Goal: Transaction & Acquisition: Purchase product/service

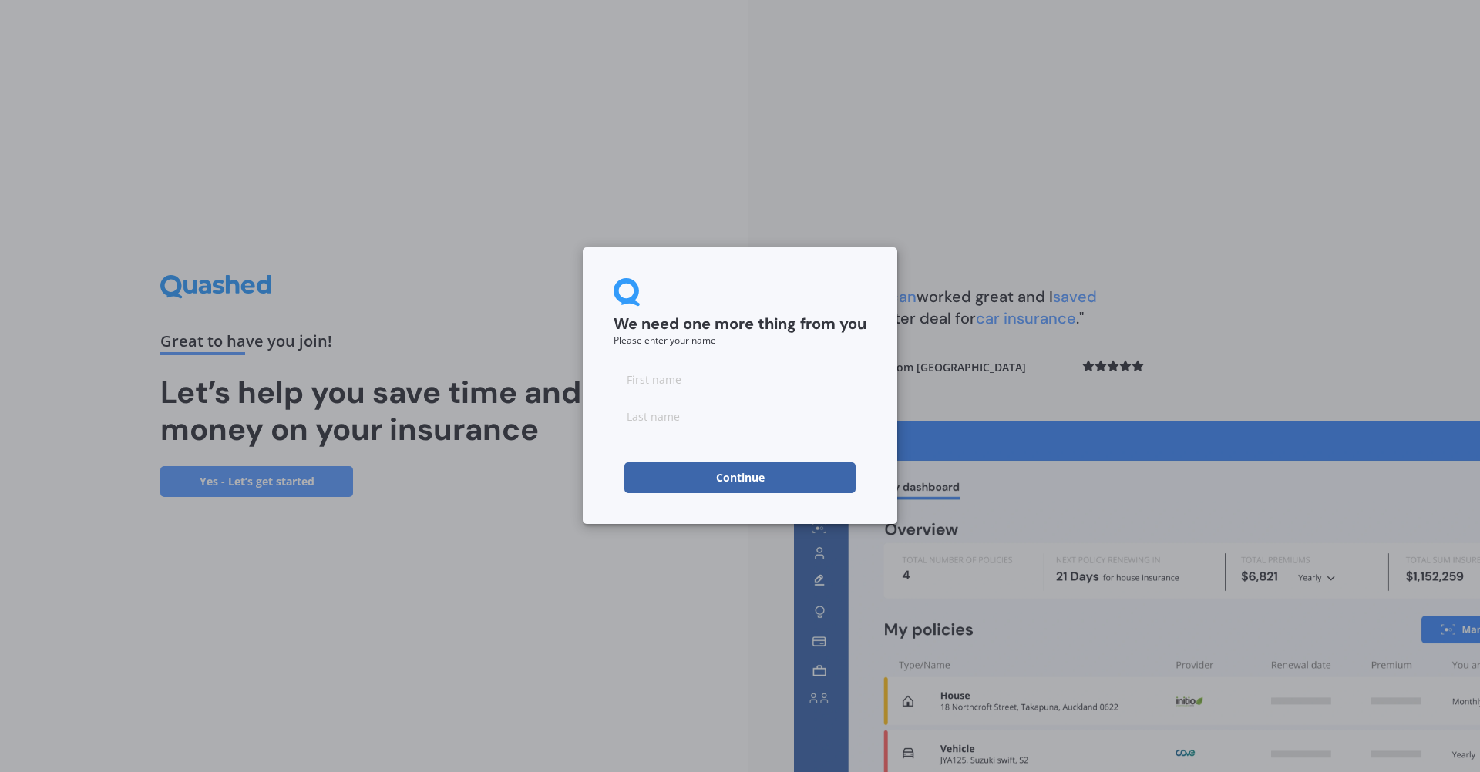
click at [687, 385] on input at bounding box center [740, 379] width 253 height 31
type input "J"
type input "[PERSON_NAME]"
type input "Moxon"
click at [844, 268] on div "We need one more thing from you Please enter your name [PERSON_NAME] Continue" at bounding box center [740, 385] width 315 height 277
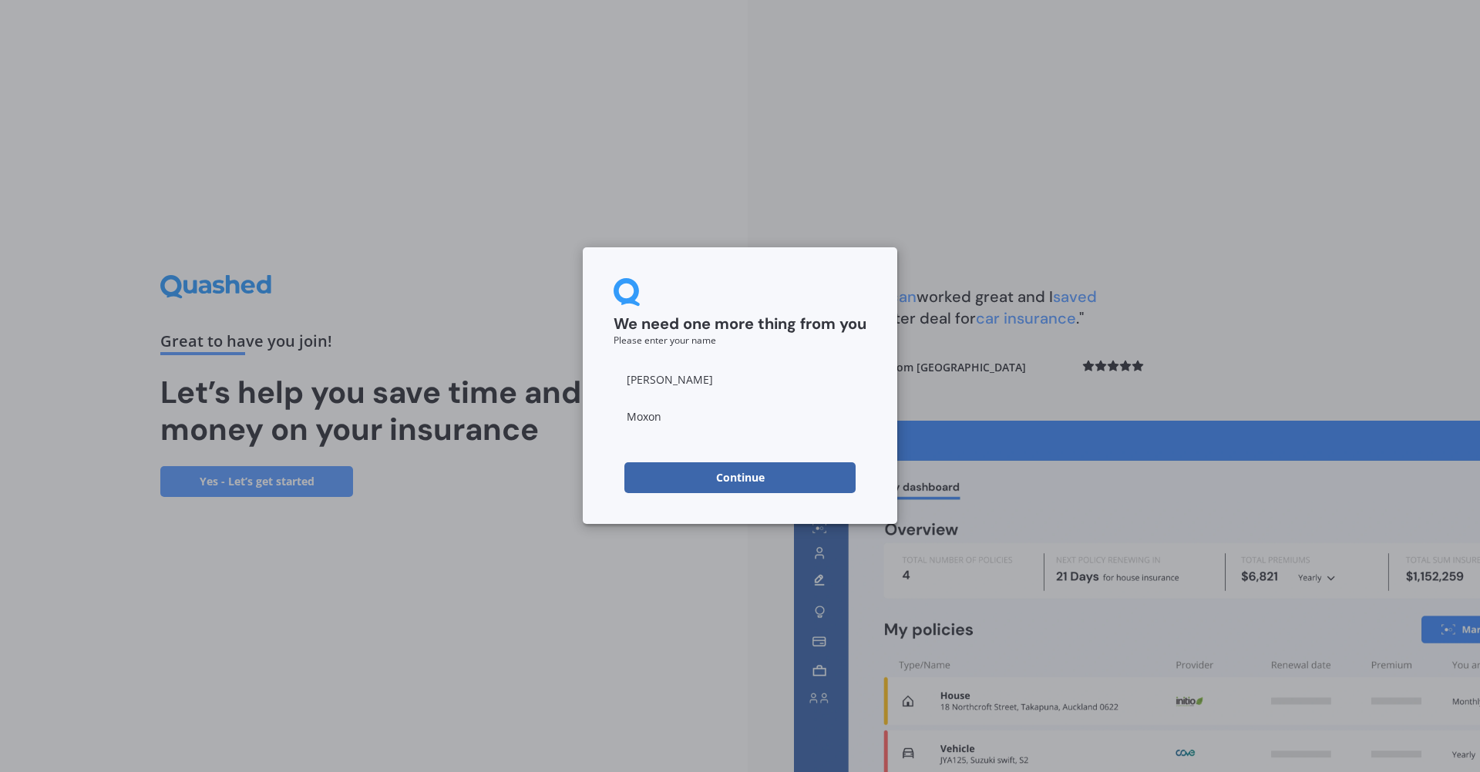
click at [723, 480] on button "Continue" at bounding box center [739, 478] width 231 height 31
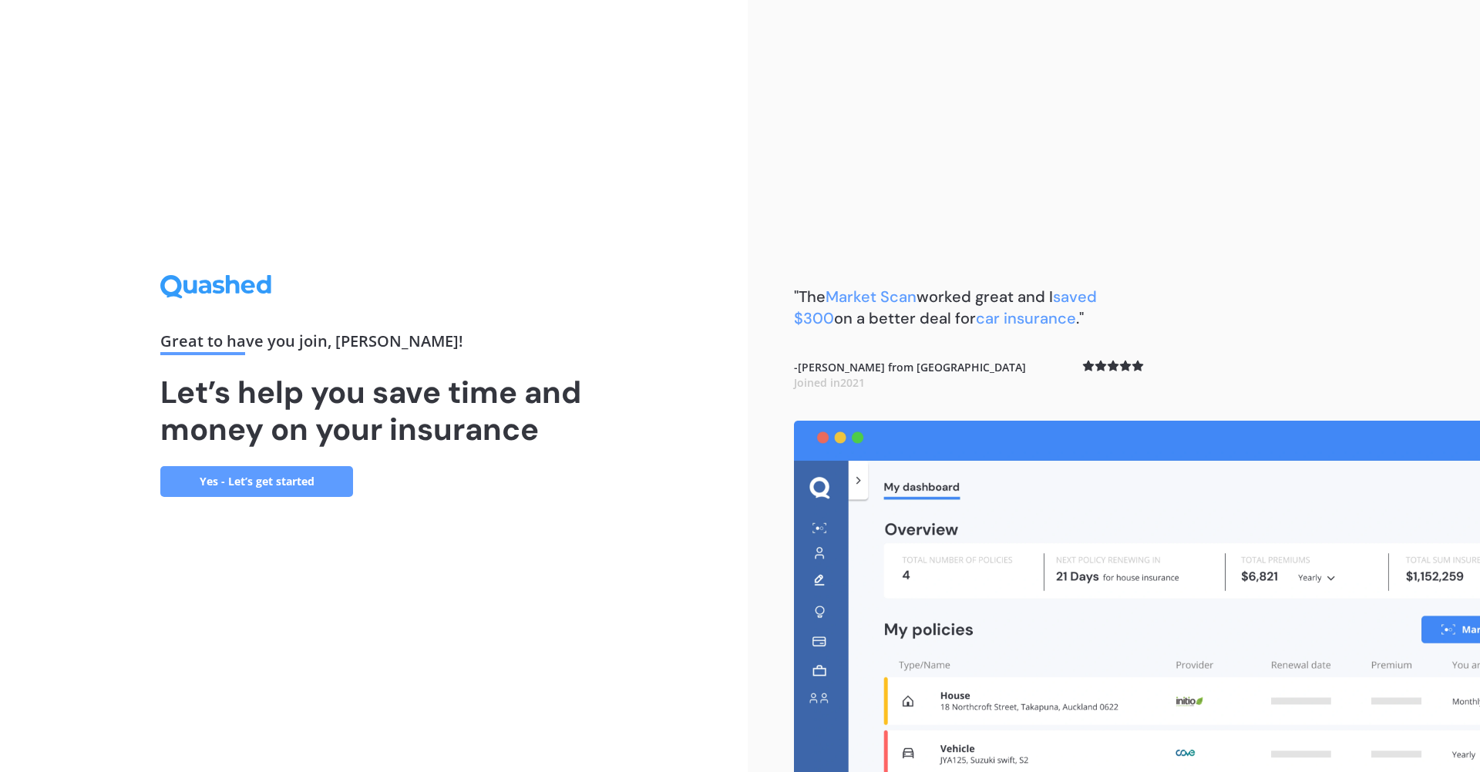
click at [290, 486] on link "Yes - Let’s get started" at bounding box center [256, 481] width 193 height 31
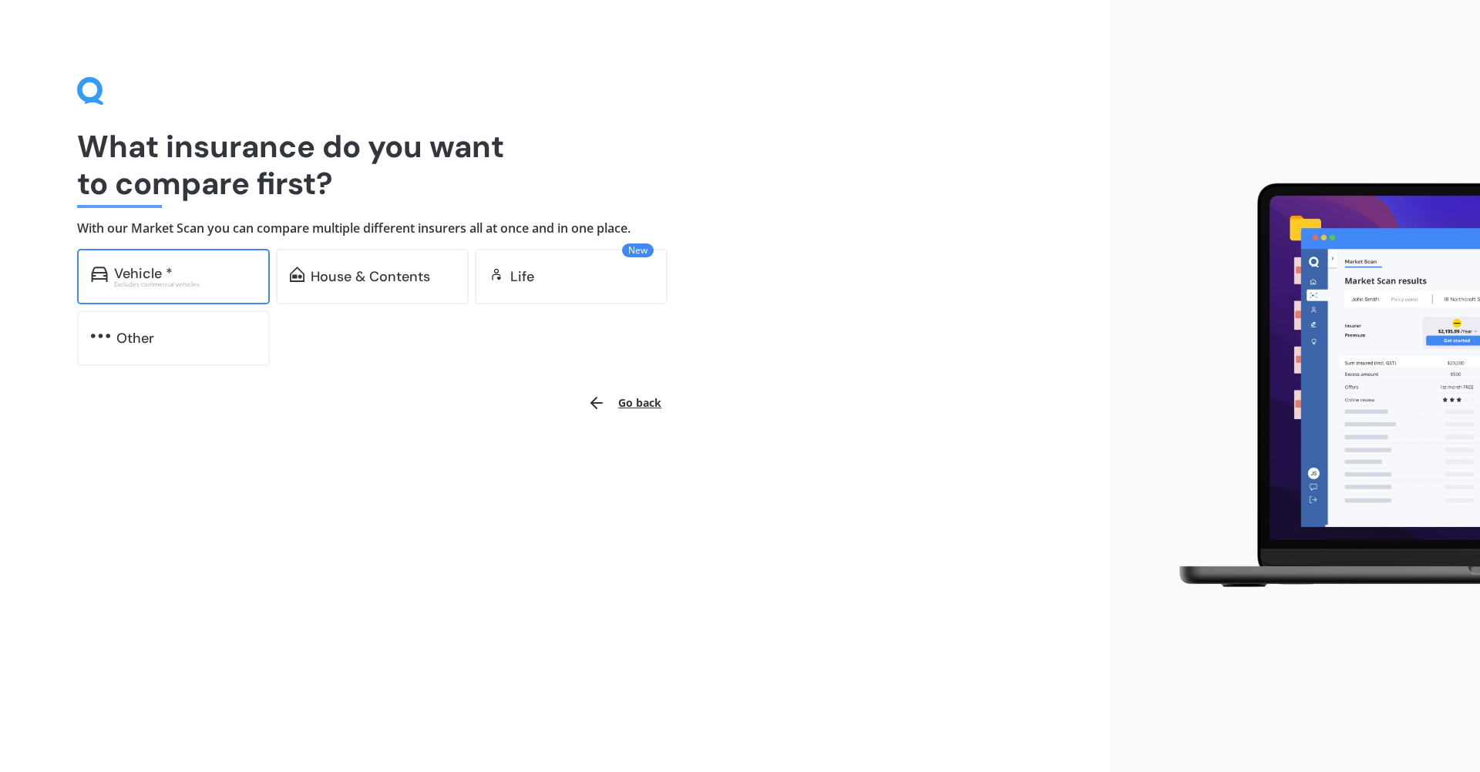
click at [159, 269] on div "Vehicle *" at bounding box center [143, 273] width 59 height 15
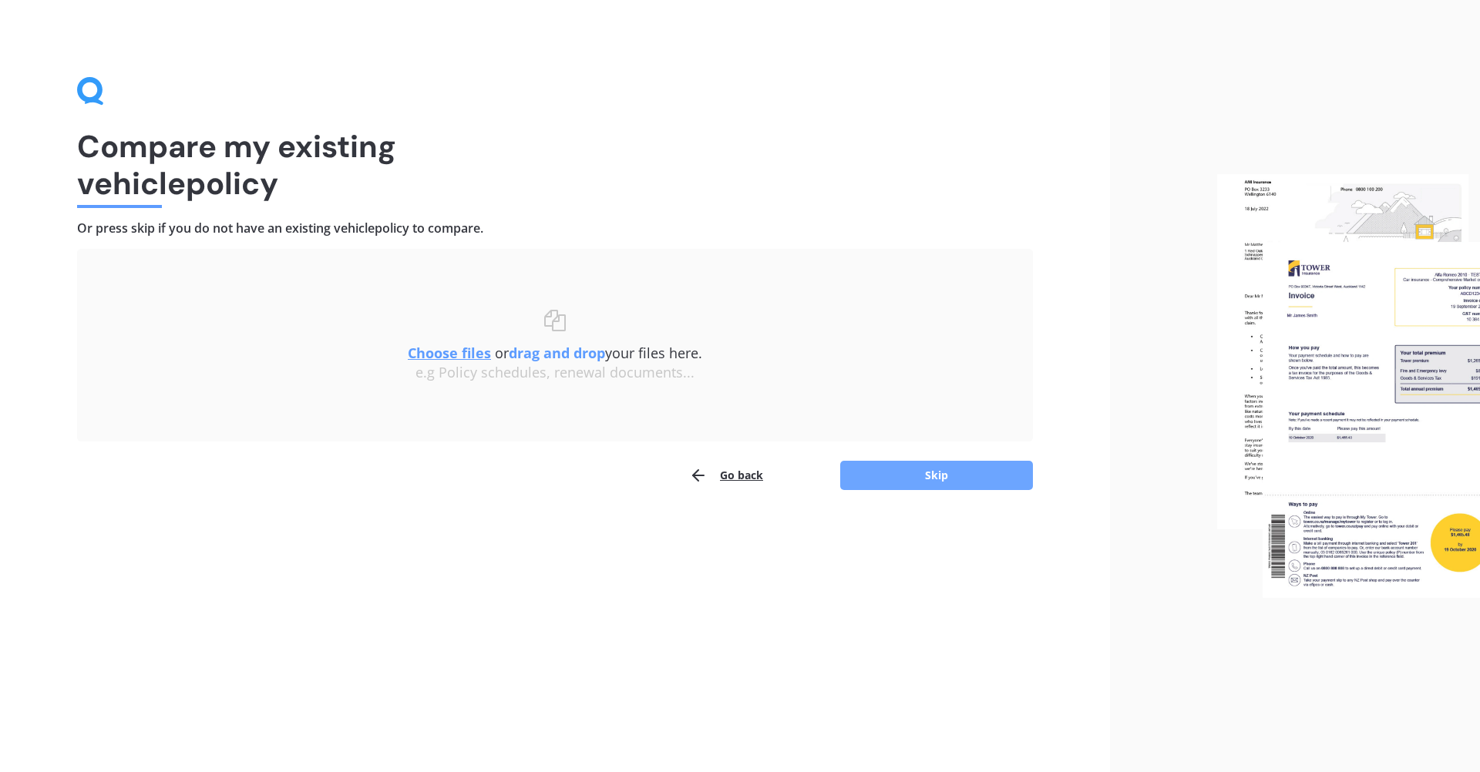
click at [950, 476] on button "Skip" at bounding box center [936, 475] width 193 height 29
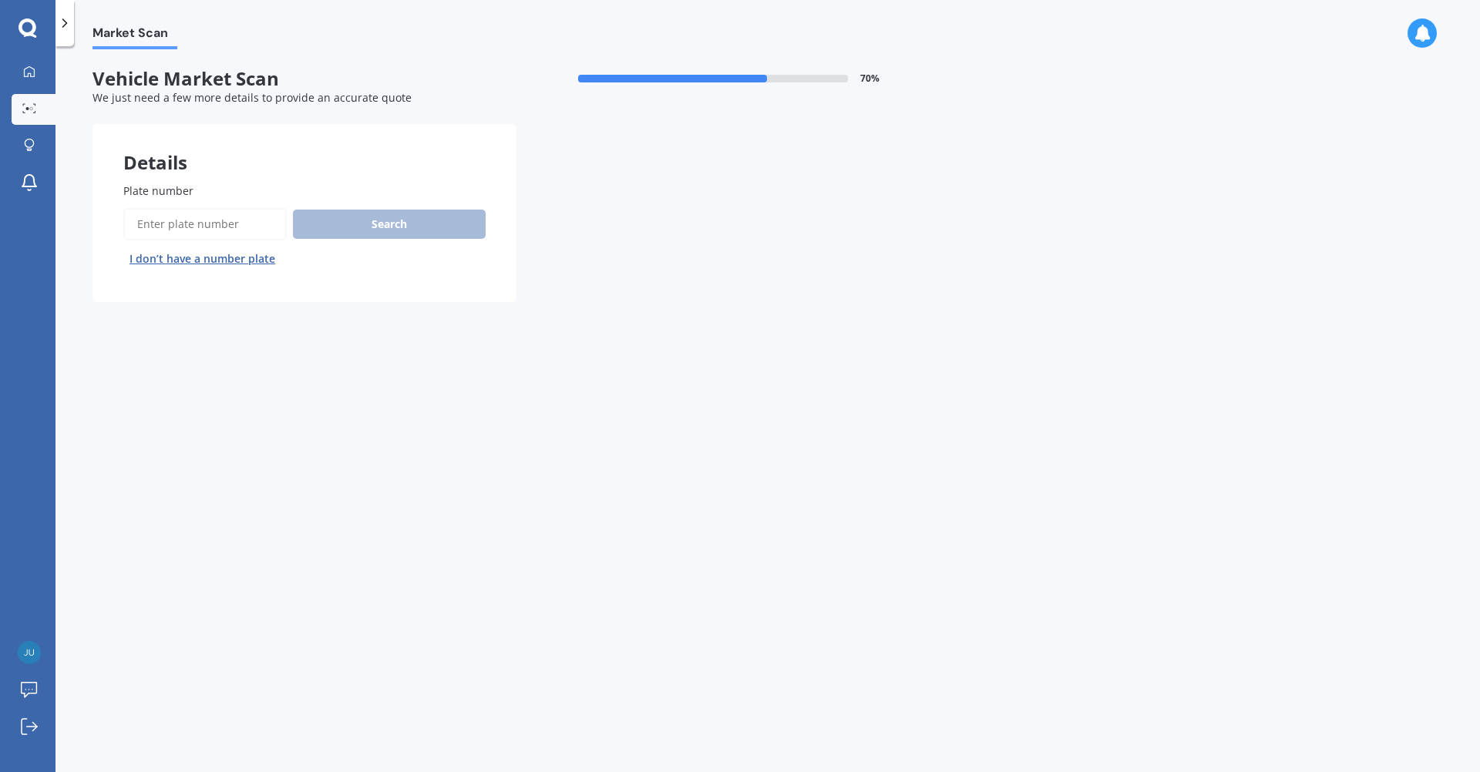
click at [253, 222] on input "Plate number" at bounding box center [204, 224] width 163 height 32
type input "HEK966"
click at [405, 222] on button "Search" at bounding box center [389, 224] width 193 height 29
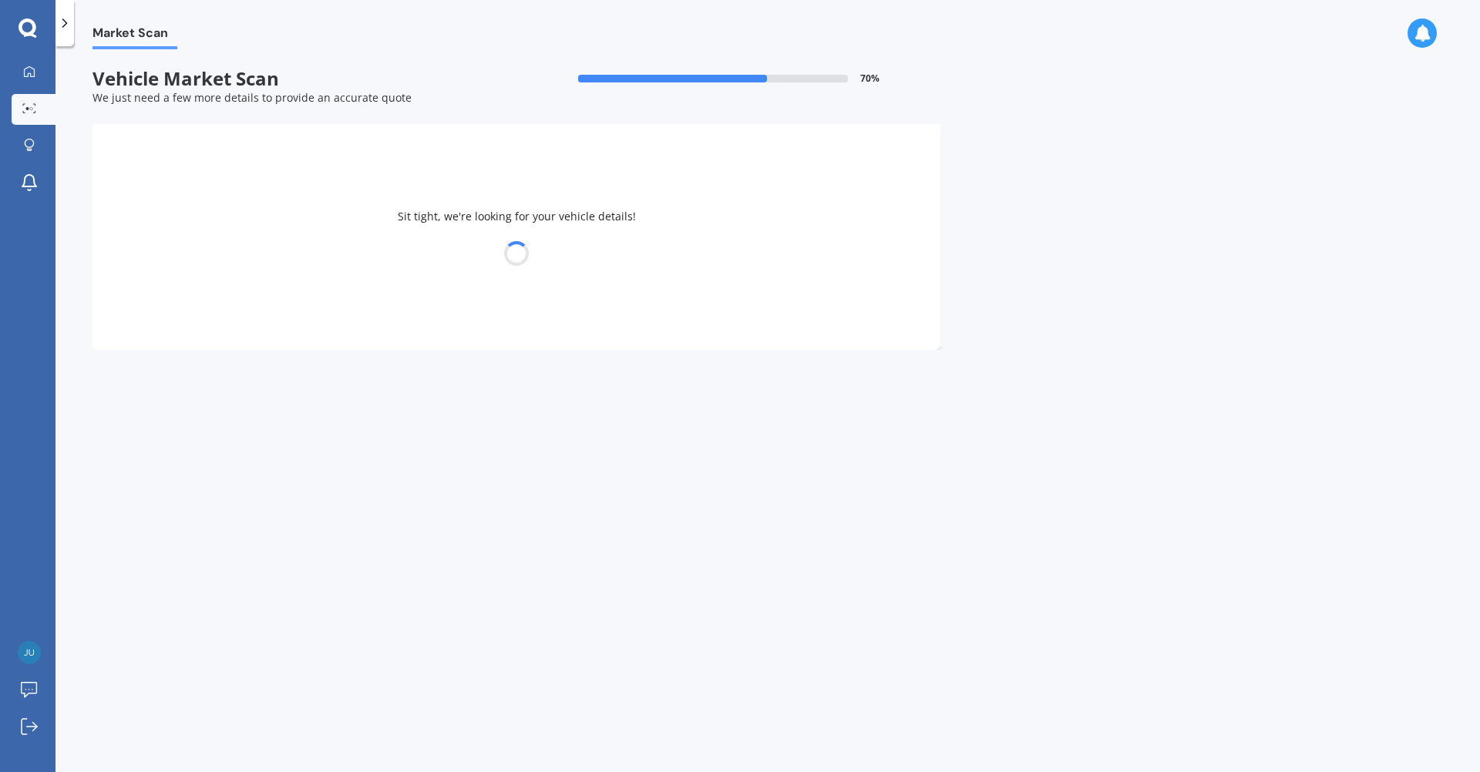
select select "VOLKSWAGEN"
select select "GOLF"
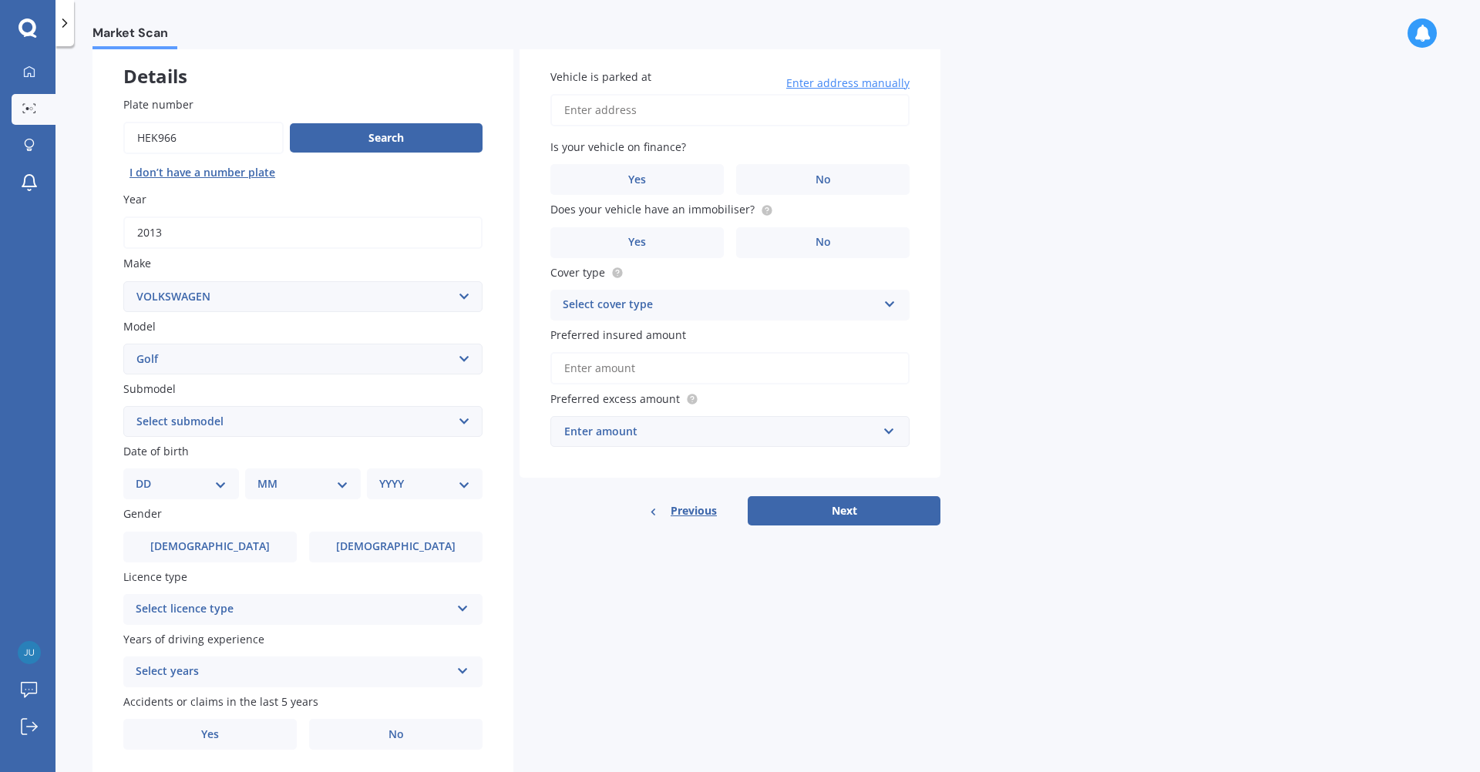
scroll to position [105, 0]
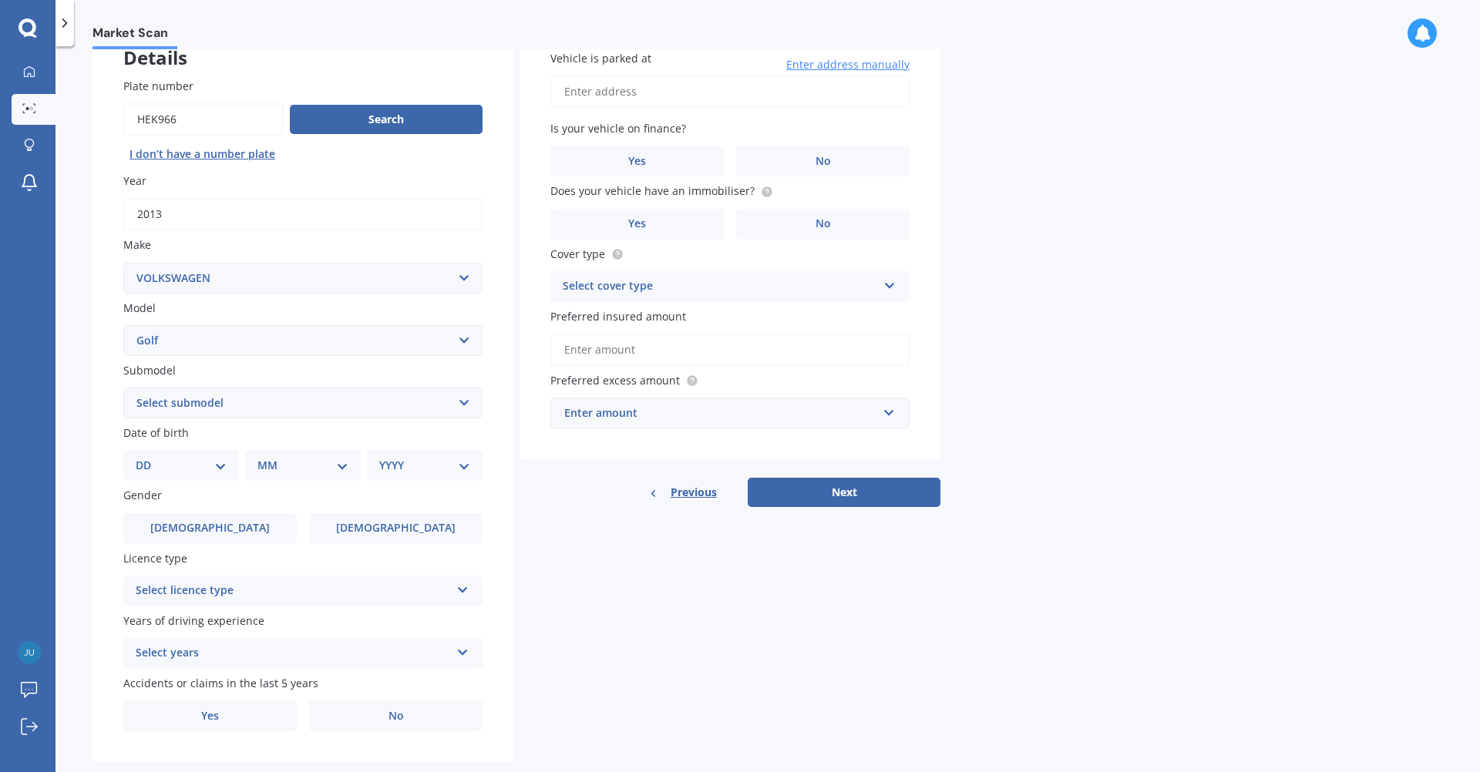
click at [235, 400] on select "Select submodel (All other) 1.4 GT TSI 1.4 TSI 1.6 1.6 FSI 1.6 TSI 1.8 1.9 TDI …" at bounding box center [302, 403] width 359 height 31
select select "1.4 TSI"
click at [123, 389] on select "Select submodel (All other) 1.4 GT TSI 1.4 TSI 1.6 1.6 FSI 1.6 TSI 1.8 1.9 TDI …" at bounding box center [302, 403] width 359 height 31
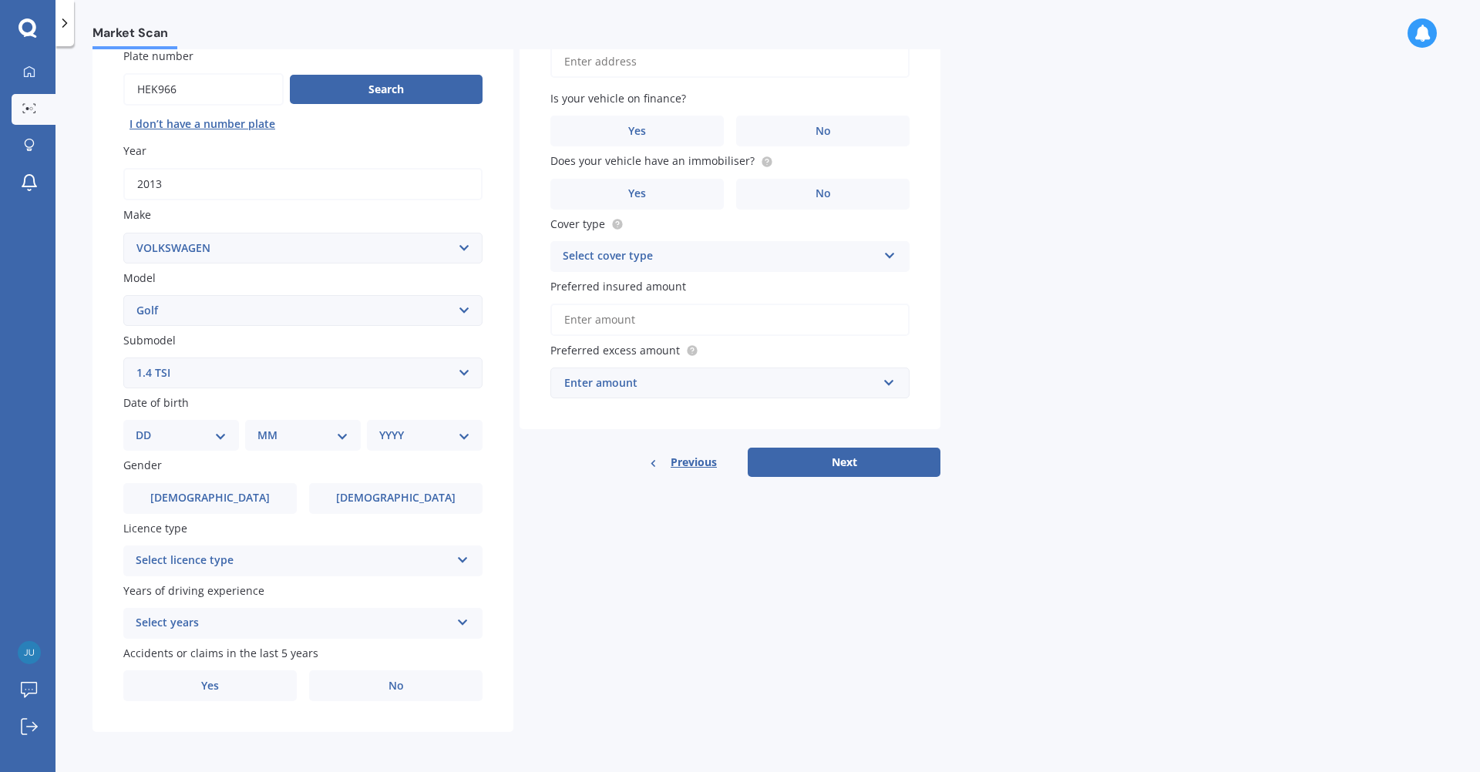
click at [190, 432] on select "DD 01 02 03 04 05 06 07 08 09 10 11 12 13 14 15 16 17 18 19 20 21 22 23 24 25 2…" at bounding box center [181, 435] width 91 height 17
select select "08"
click at [148, 427] on select "DD 01 02 03 04 05 06 07 08 09 10 11 12 13 14 15 16 17 18 19 20 21 22 23 24 25 2…" at bounding box center [181, 435] width 91 height 17
click at [293, 435] on select "MM 01 02 03 04 05 06 07 08 09 10 11 12" at bounding box center [306, 435] width 85 height 17
select select "06"
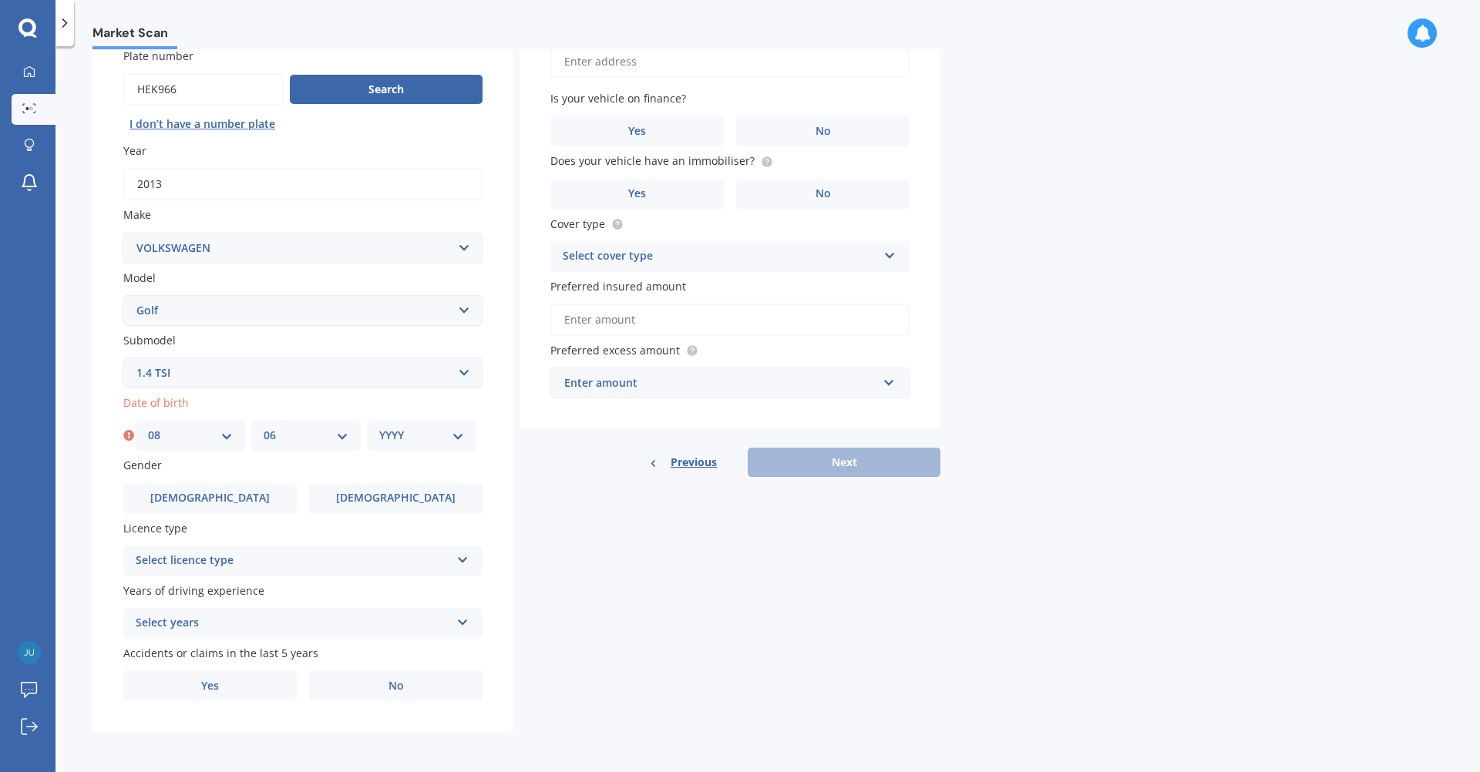
click at [264, 427] on select "MM 01 02 03 04 05 06 07 08 09 10 11 12" at bounding box center [306, 435] width 85 height 17
click at [416, 430] on select "YYYY 2025 2024 2023 2022 2021 2020 2019 2018 2017 2016 2015 2014 2013 2012 2011…" at bounding box center [421, 435] width 85 height 17
select select "1976"
click at [379, 427] on select "YYYY 2025 2024 2023 2022 2021 2020 2019 2018 2017 2016 2015 2014 2013 2012 2011…" at bounding box center [421, 435] width 85 height 17
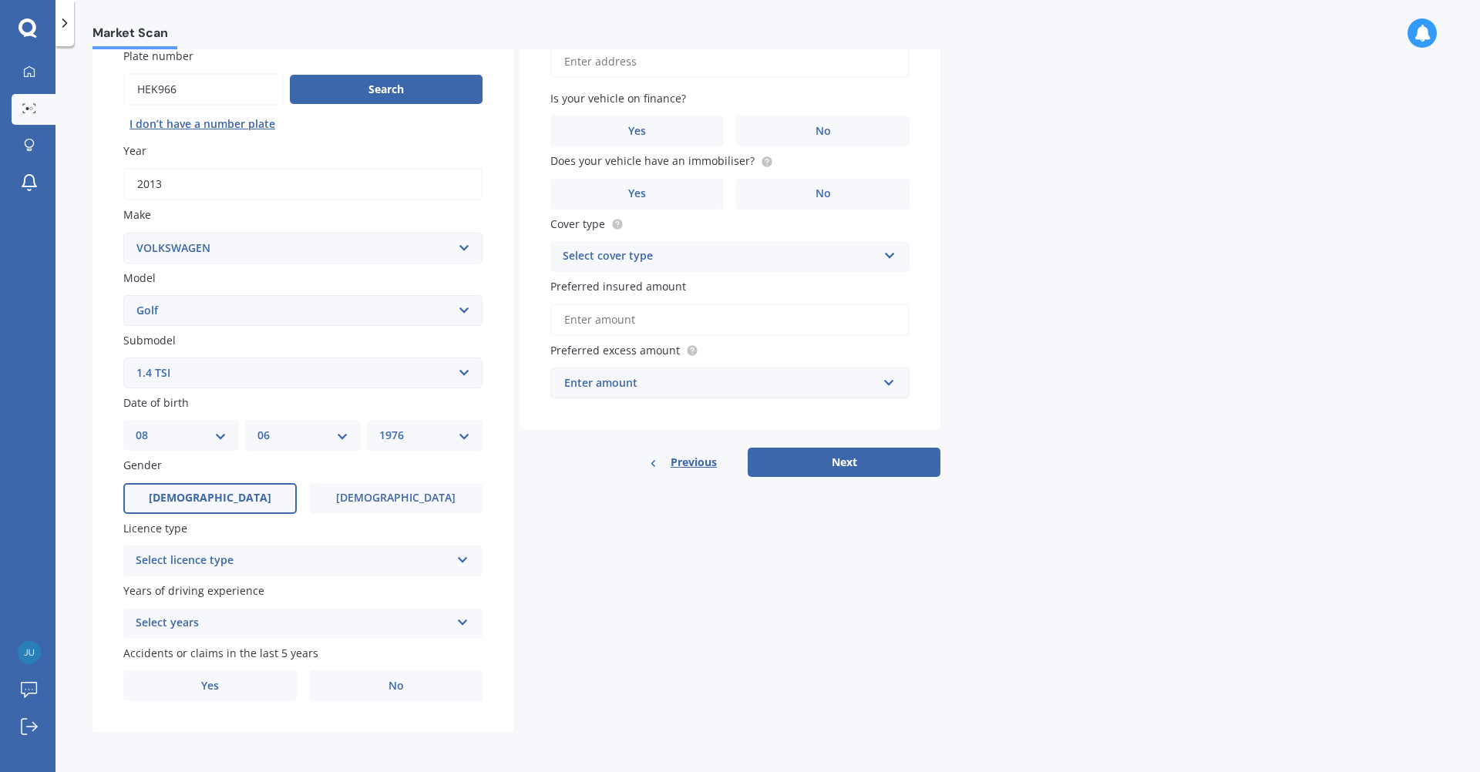
click at [227, 500] on label "[DEMOGRAPHIC_DATA]" at bounding box center [209, 498] width 173 height 31
click at [0, 0] on input "[DEMOGRAPHIC_DATA]" at bounding box center [0, 0] width 0 height 0
click at [265, 564] on div "Select licence type" at bounding box center [293, 561] width 315 height 19
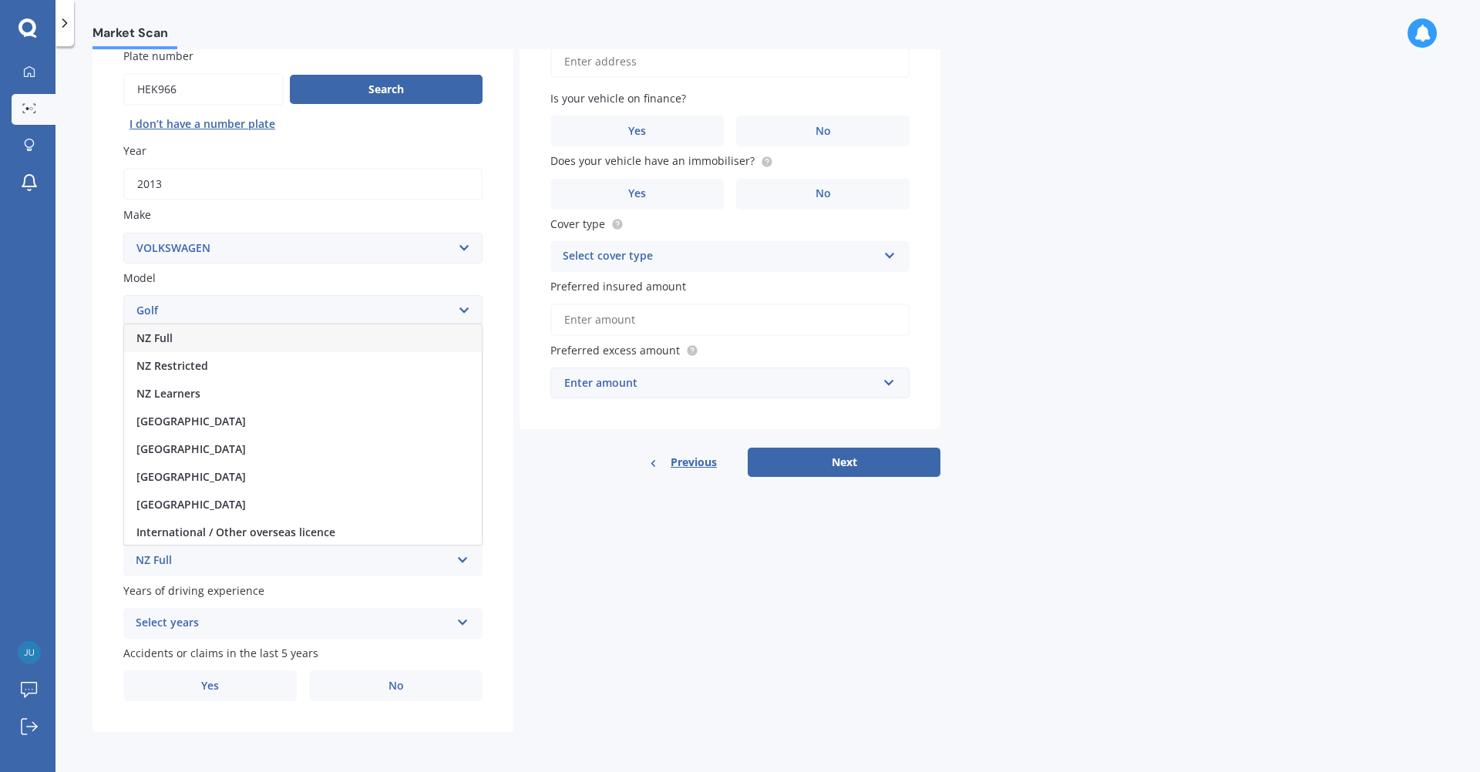
click at [186, 336] on div "NZ Full" at bounding box center [303, 339] width 358 height 28
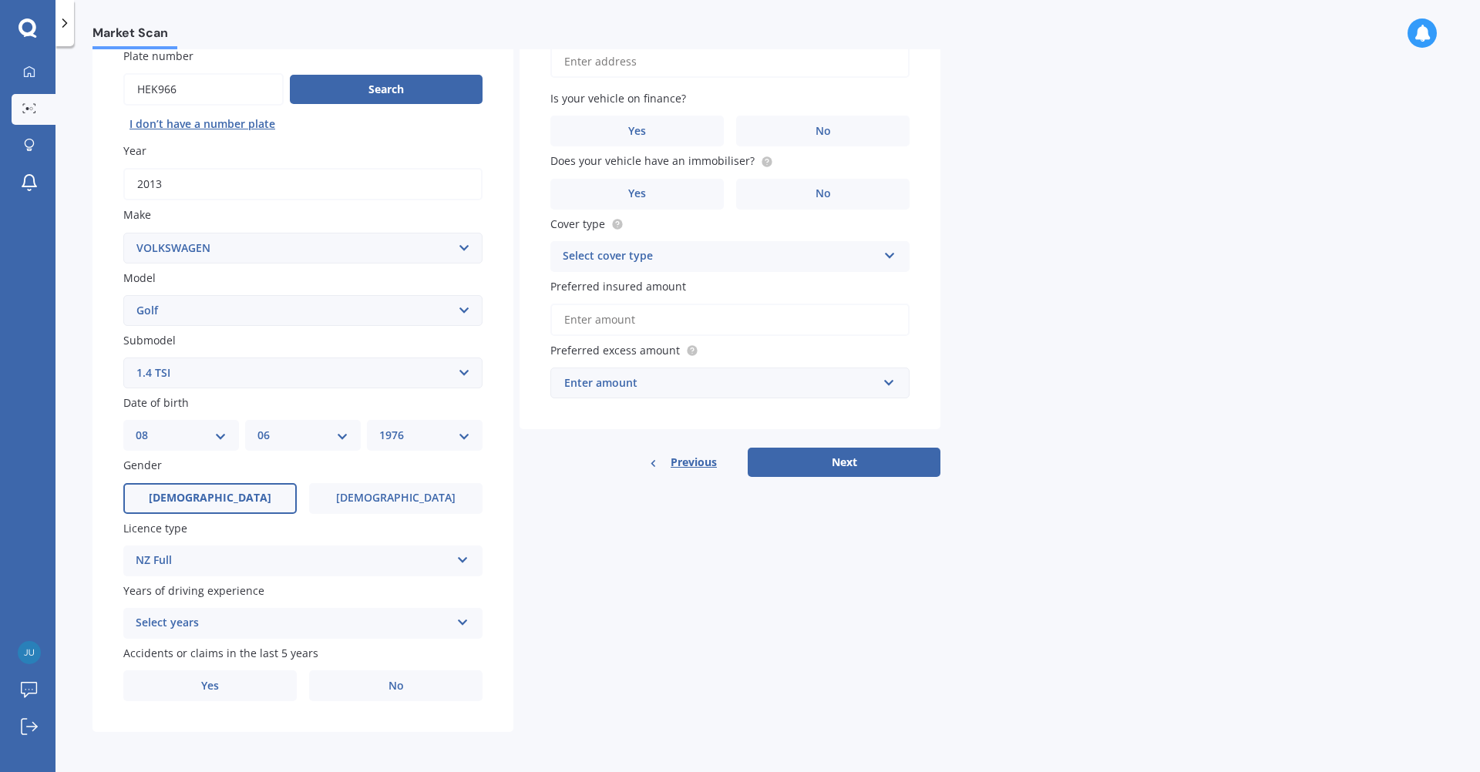
click at [296, 624] on div "Select years" at bounding box center [293, 623] width 315 height 19
click at [283, 486] on div "5 or more years" at bounding box center [303, 483] width 358 height 28
click at [378, 696] on label "No" at bounding box center [395, 686] width 173 height 31
click at [0, 0] on input "No" at bounding box center [0, 0] width 0 height 0
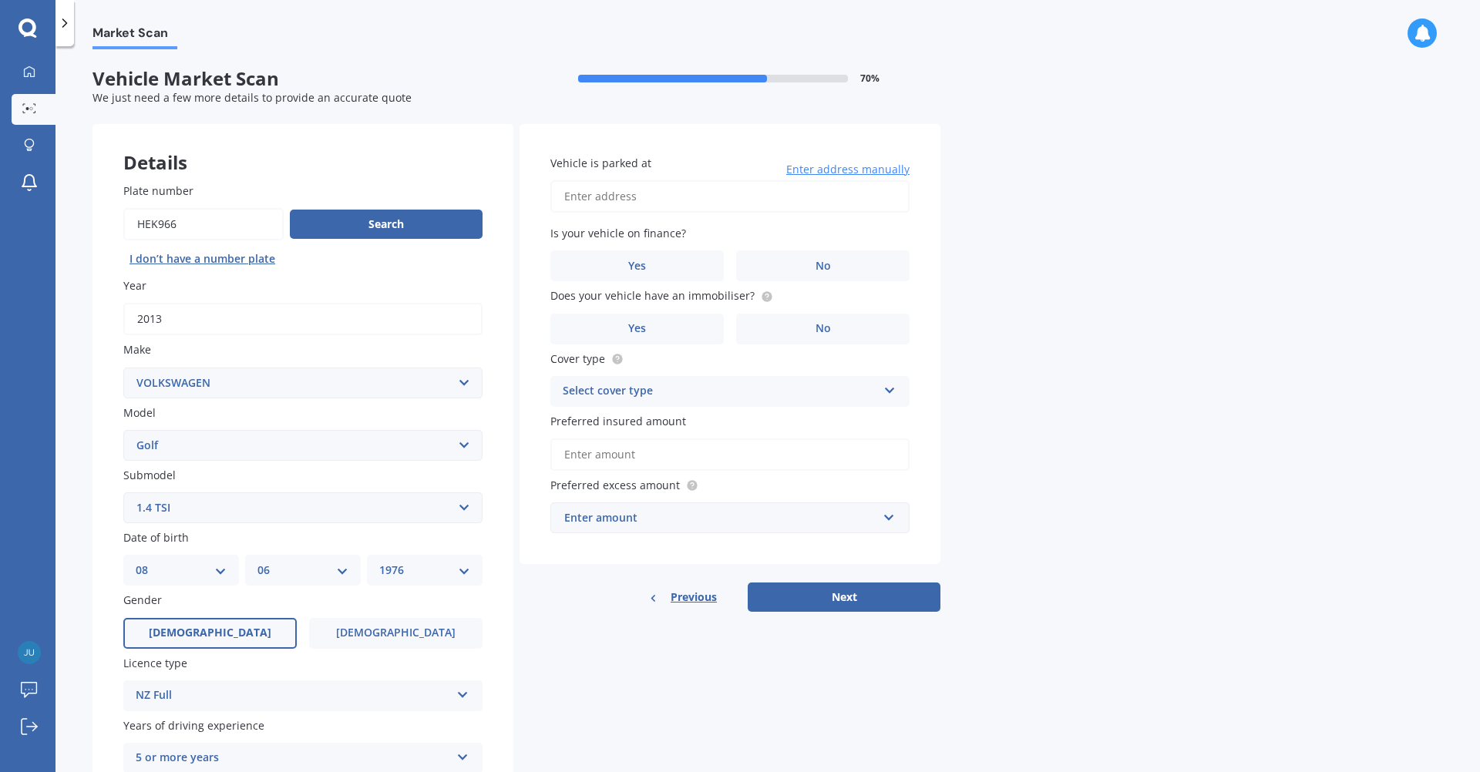
click at [644, 201] on input "Vehicle is parked at" at bounding box center [729, 196] width 359 height 32
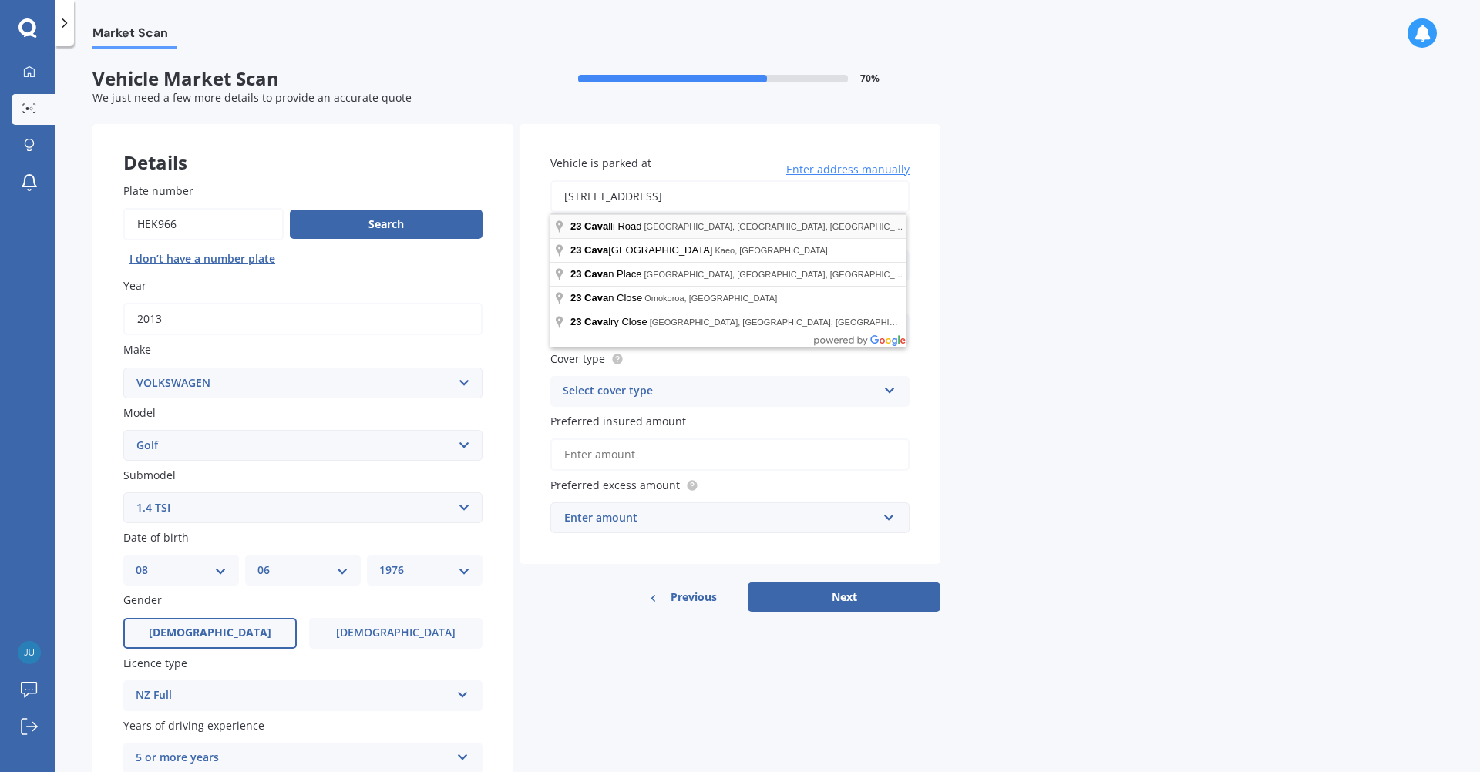
type input "[STREET_ADDRESS]"
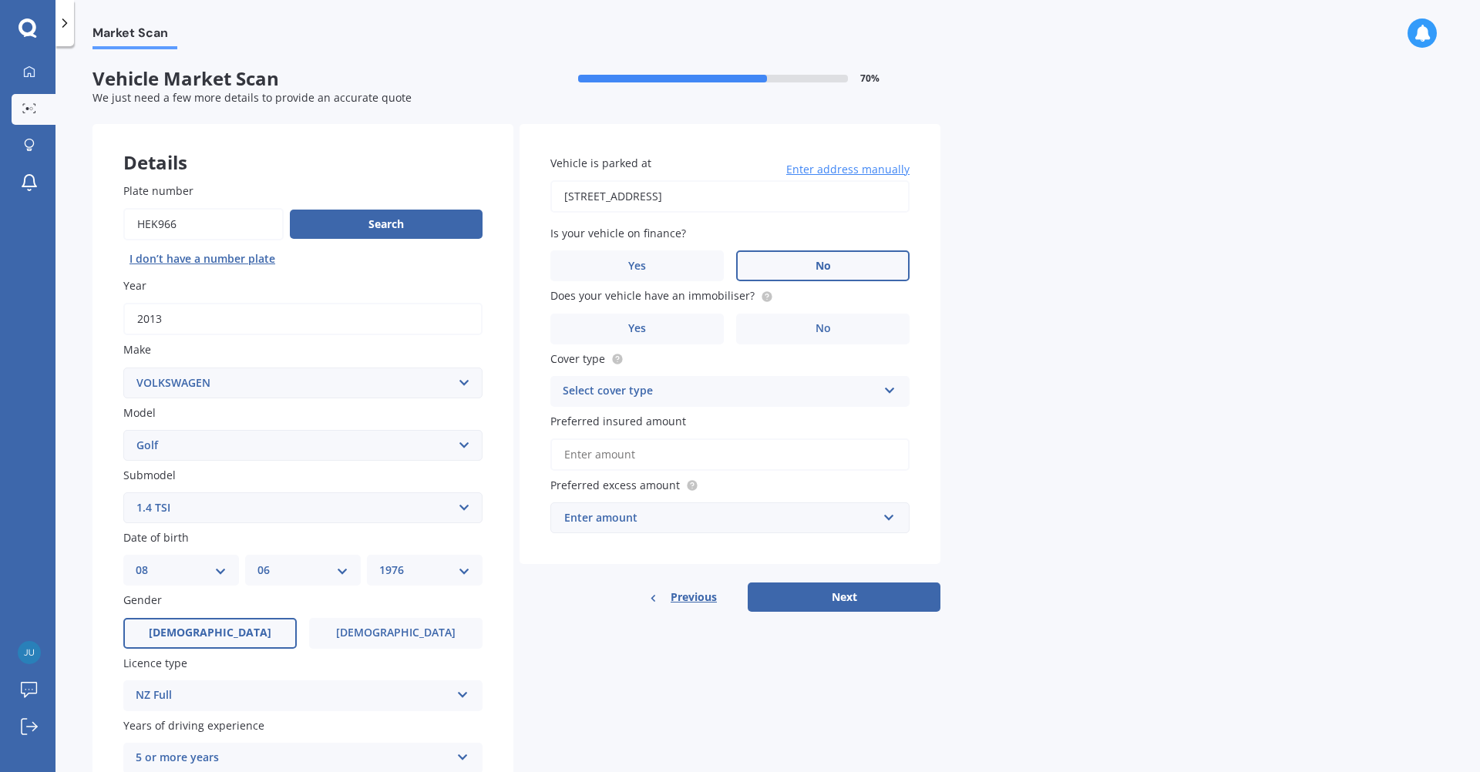
click at [824, 267] on span "No" at bounding box center [823, 266] width 15 height 13
click at [0, 0] on input "No" at bounding box center [0, 0] width 0 height 0
click at [667, 331] on label "Yes" at bounding box center [636, 329] width 173 height 31
click at [0, 0] on input "Yes" at bounding box center [0, 0] width 0 height 0
click at [649, 398] on div "Select cover type" at bounding box center [720, 391] width 315 height 19
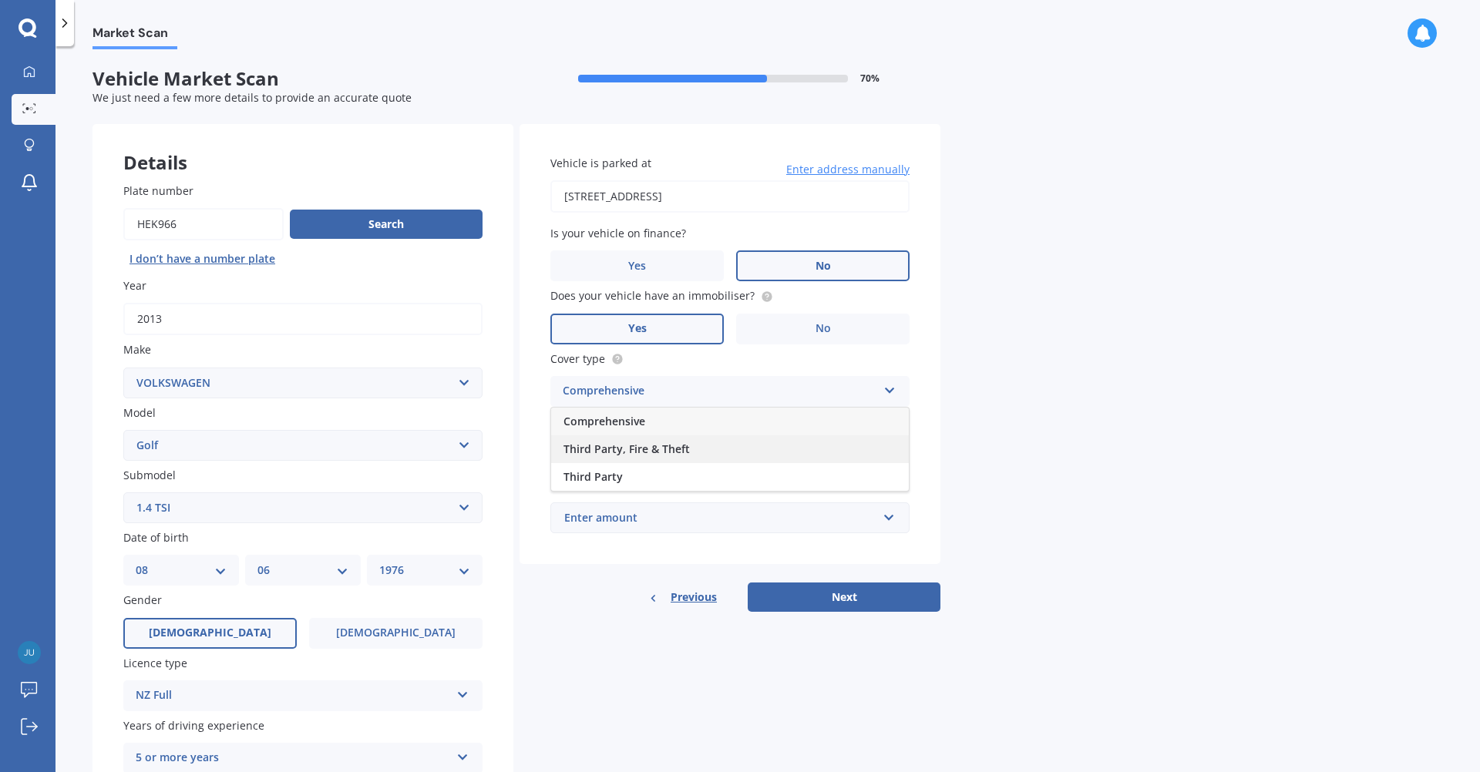
click at [633, 446] on span "Third Party, Fire & Theft" at bounding box center [627, 449] width 126 height 15
click at [745, 454] on input "Preferred insured amount" at bounding box center [729, 455] width 359 height 32
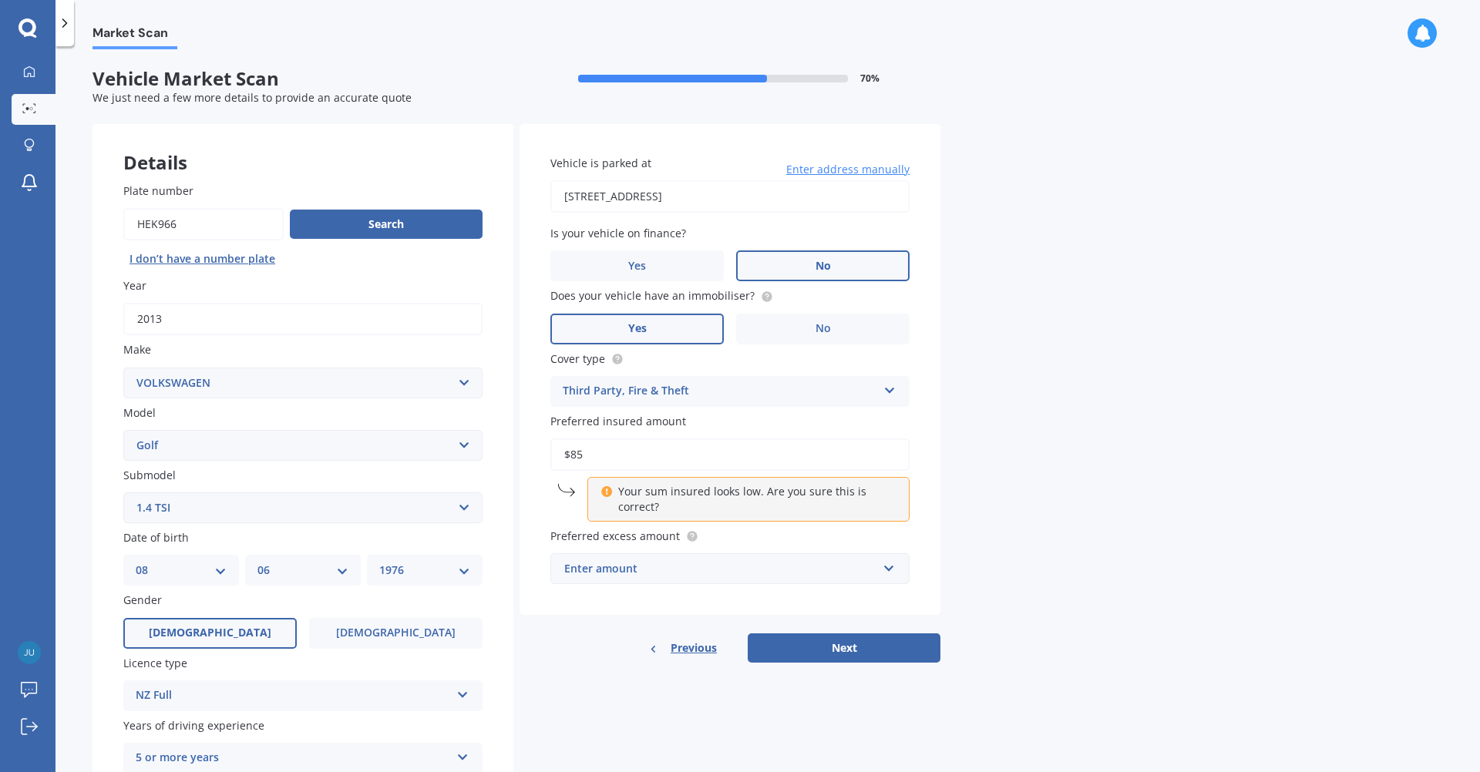
type input "$8"
type input "$6"
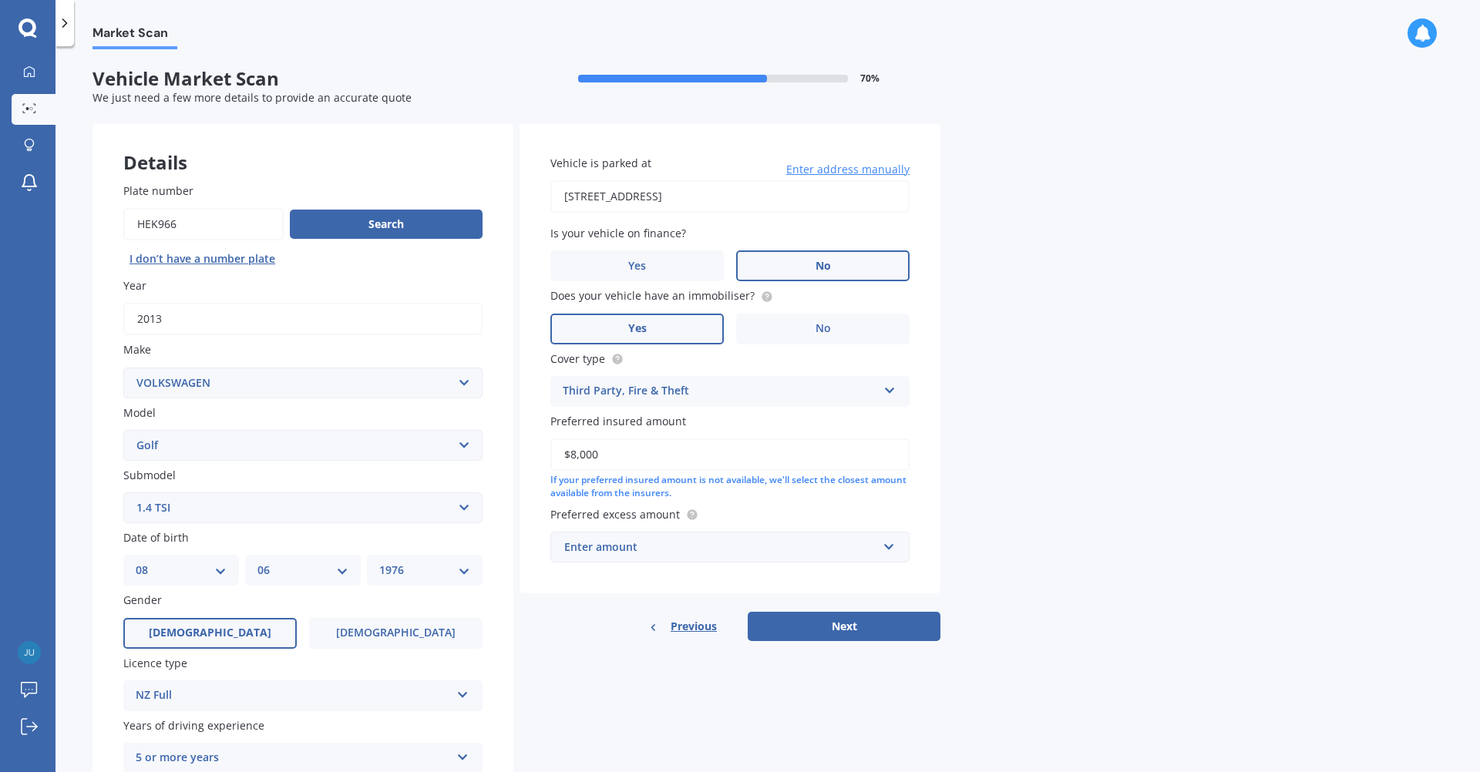
type input "$8,000"
click at [753, 556] on div "Enter amount" at bounding box center [720, 547] width 313 height 17
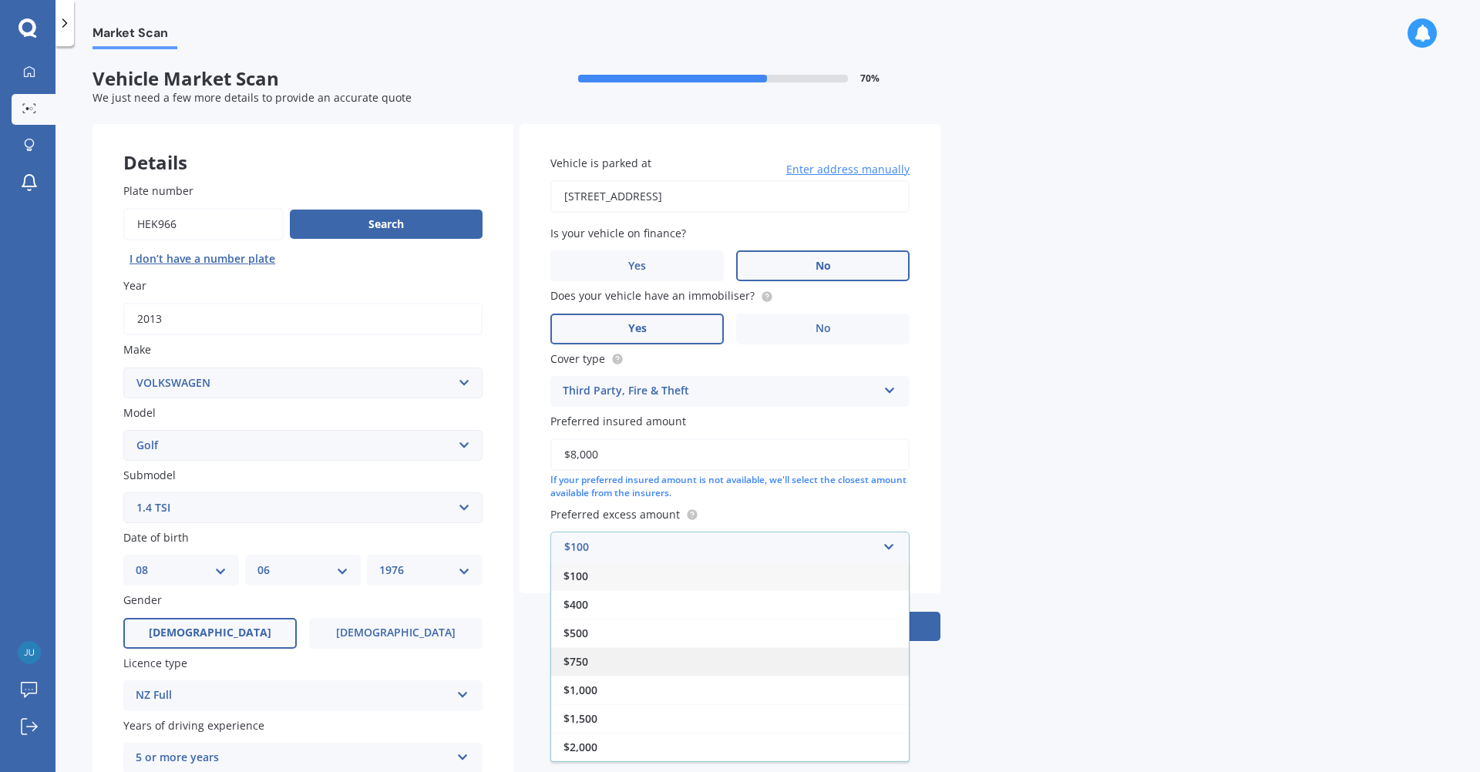
click at [658, 668] on div "$750" at bounding box center [730, 662] width 358 height 29
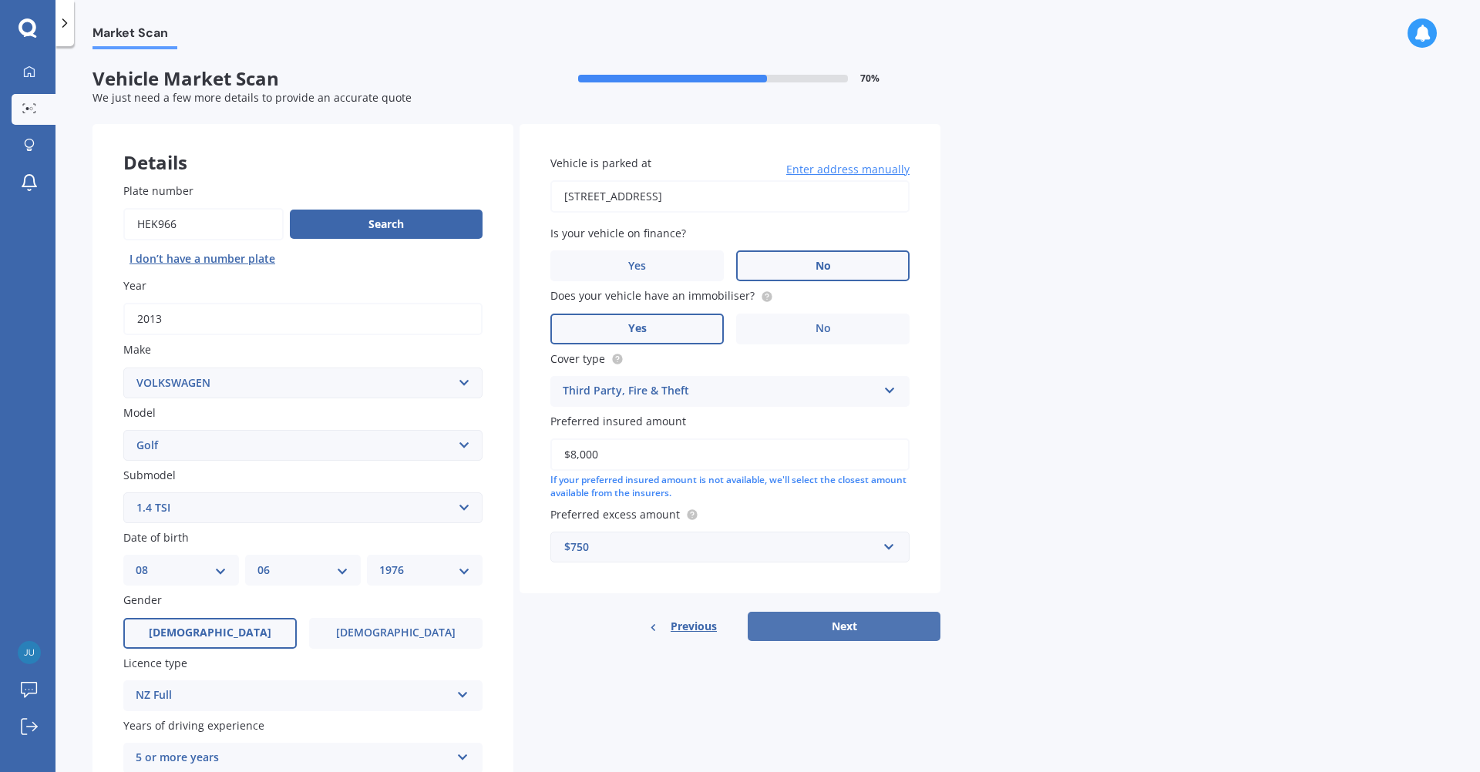
click at [857, 632] on button "Next" at bounding box center [844, 626] width 193 height 29
select select "08"
select select "06"
select select "1976"
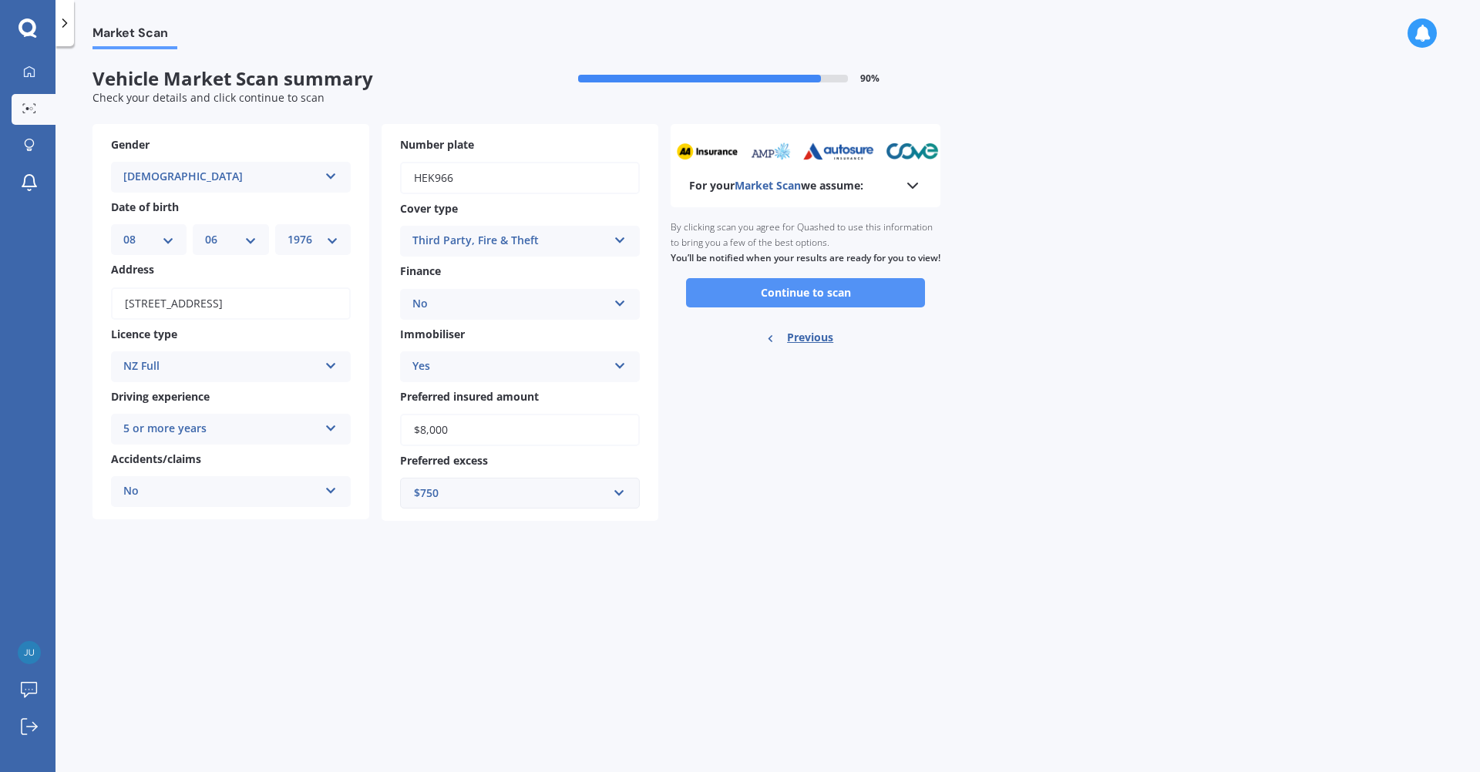
click at [829, 308] on button "Continue to scan" at bounding box center [805, 292] width 239 height 29
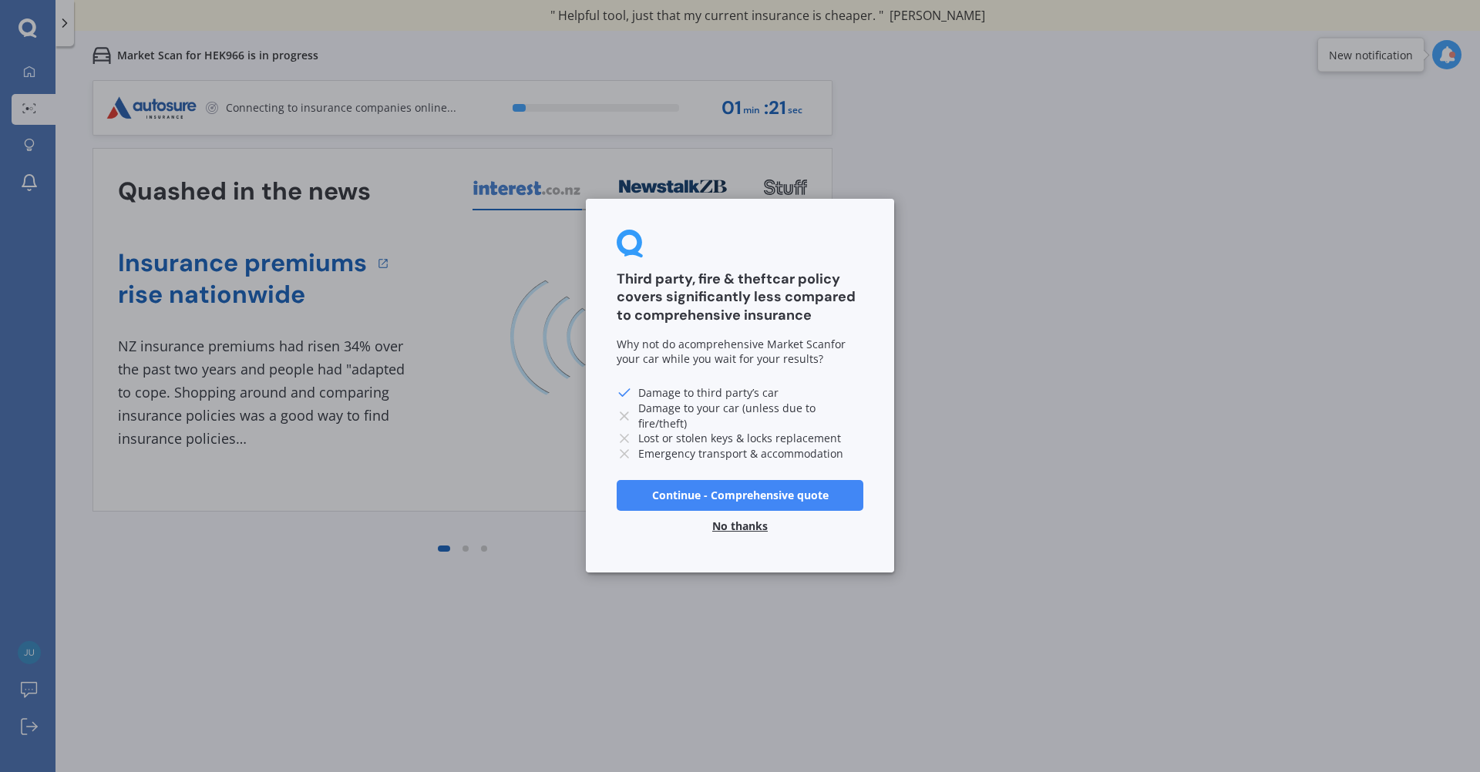
click at [752, 496] on button "Continue - Comprehensive quote" at bounding box center [740, 495] width 247 height 31
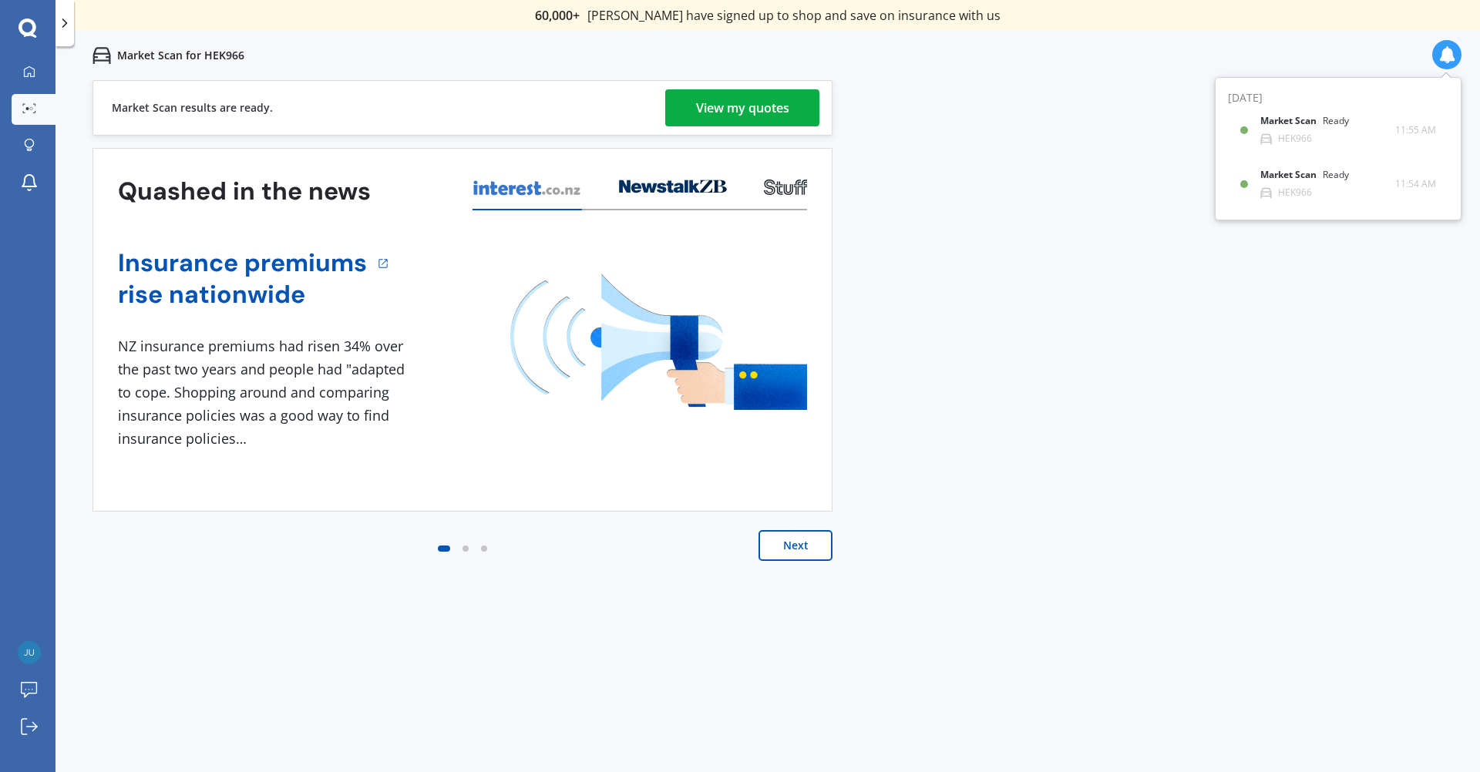
click at [743, 116] on div "View my quotes" at bounding box center [742, 107] width 93 height 37
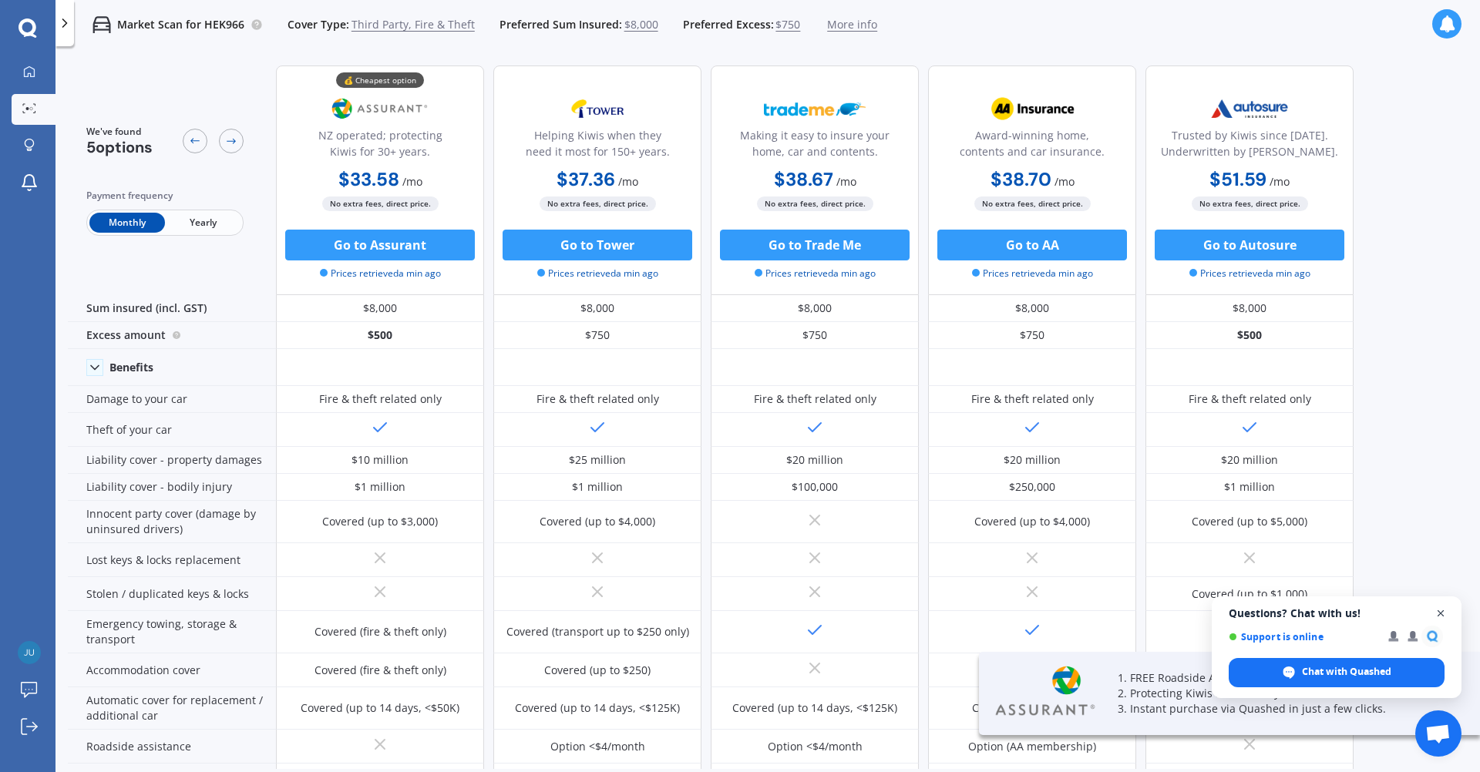
click at [1438, 614] on span "Close chat" at bounding box center [1441, 613] width 19 height 19
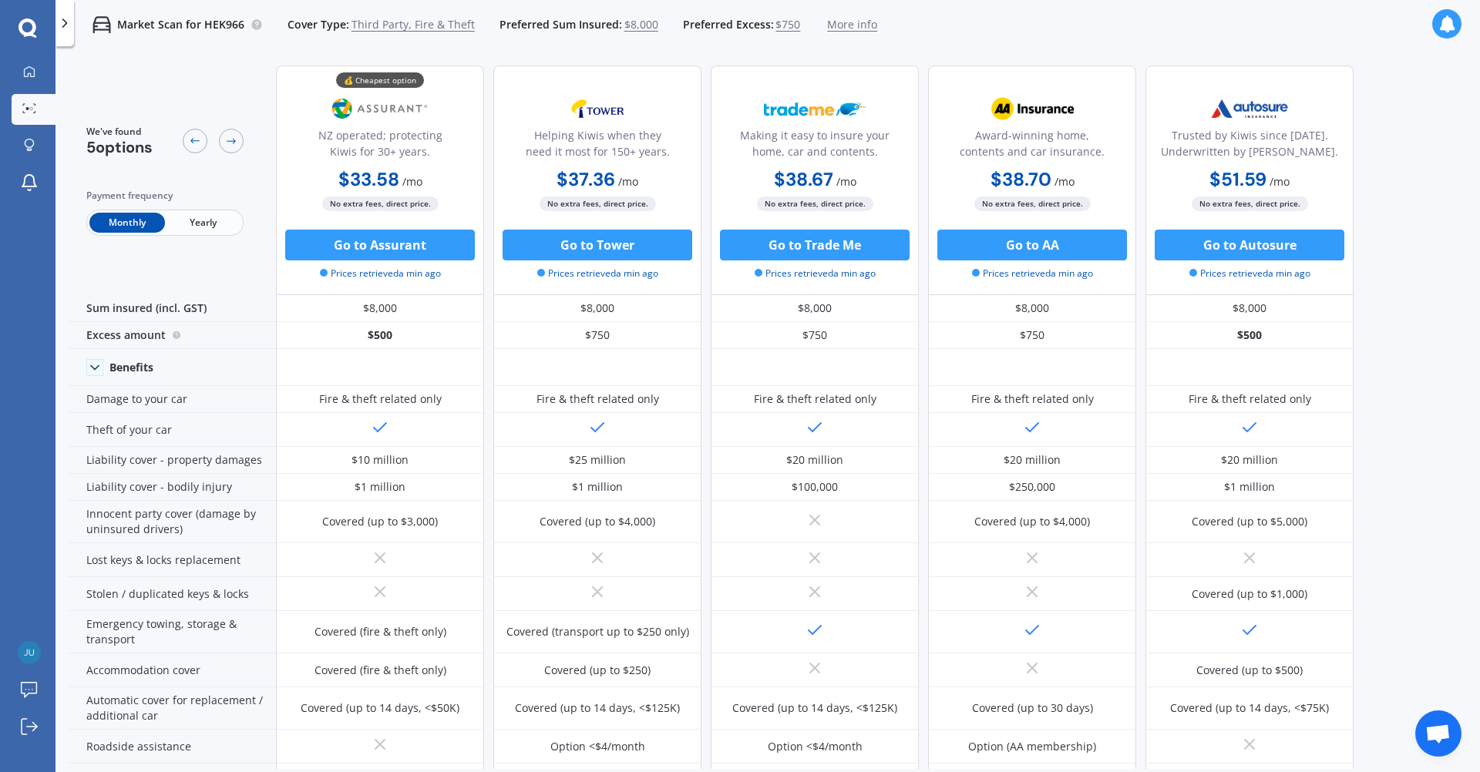
click at [211, 224] on span "Yearly" at bounding box center [203, 223] width 76 height 20
click at [412, 23] on span "Third Party, Fire & Theft" at bounding box center [413, 24] width 123 height 15
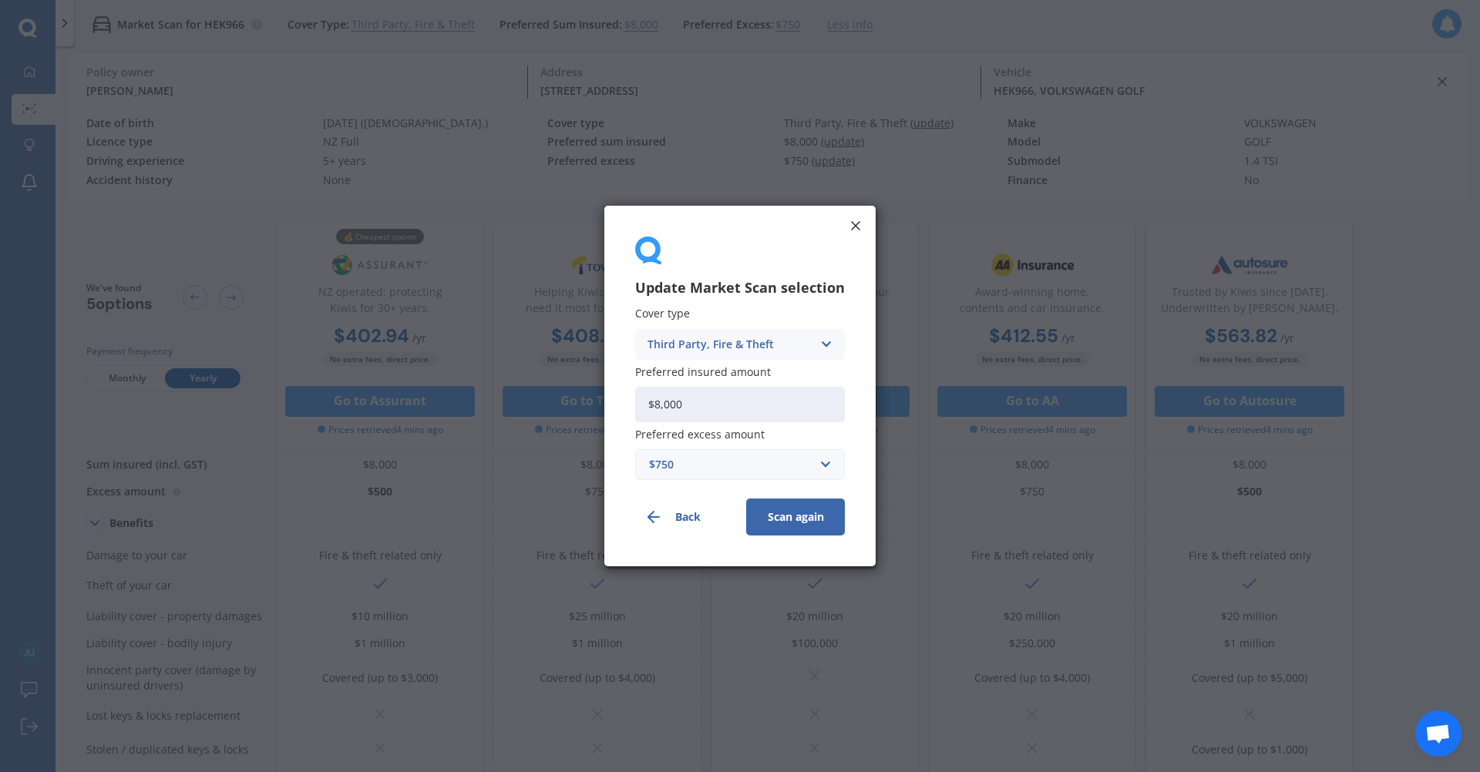
click at [745, 343] on div "Third Party, Fire & Theft" at bounding box center [730, 344] width 165 height 17
click at [717, 380] on span "Comprehensive" at bounding box center [689, 374] width 82 height 11
click at [796, 520] on button "Scan again" at bounding box center [795, 517] width 99 height 37
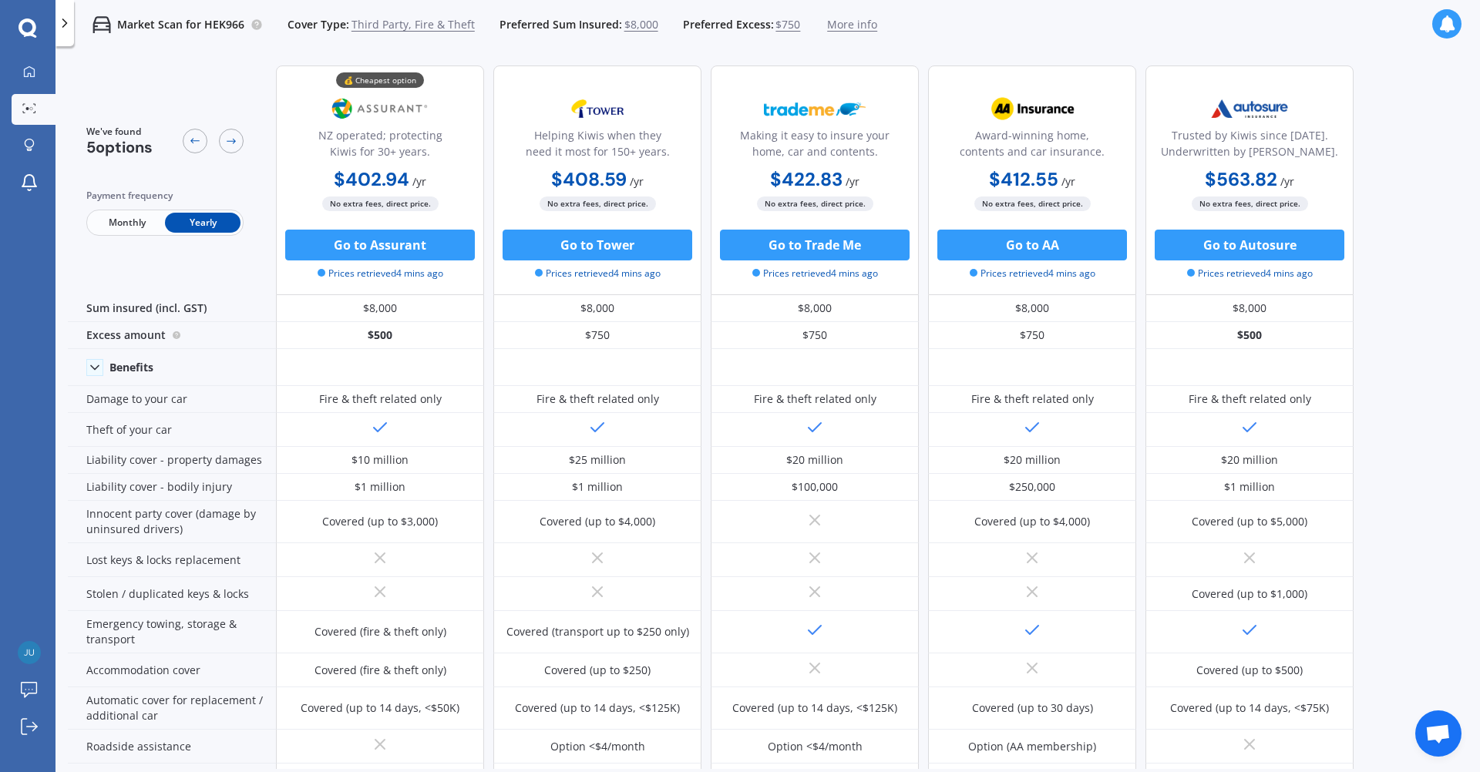
click at [421, 26] on span "Third Party, Fire & Theft" at bounding box center [413, 24] width 123 height 15
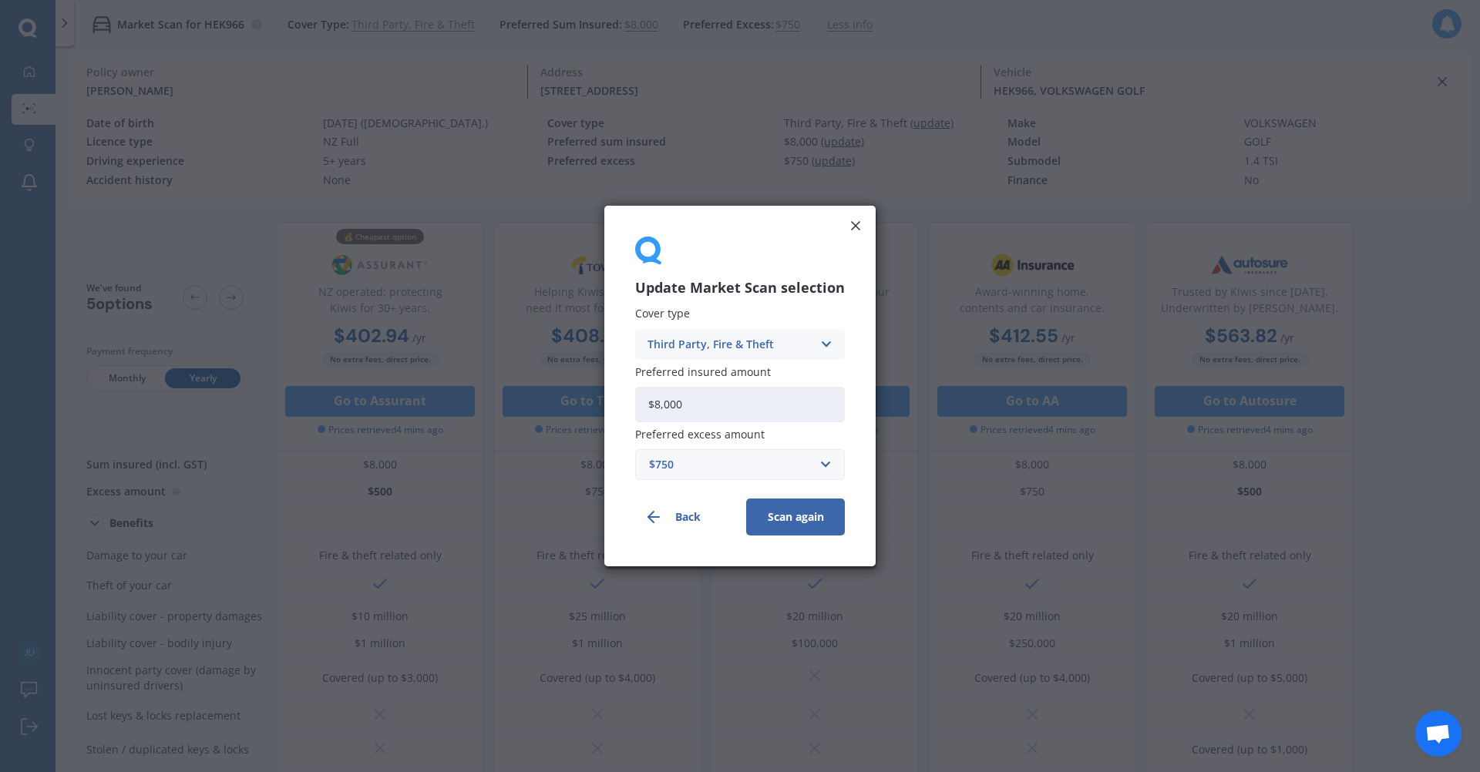
click at [698, 343] on div "Third Party, Fire & Theft" at bounding box center [730, 344] width 165 height 17
click at [697, 375] on span "Comprehensive" at bounding box center [689, 374] width 82 height 11
click at [797, 517] on button "Scan again" at bounding box center [795, 517] width 99 height 37
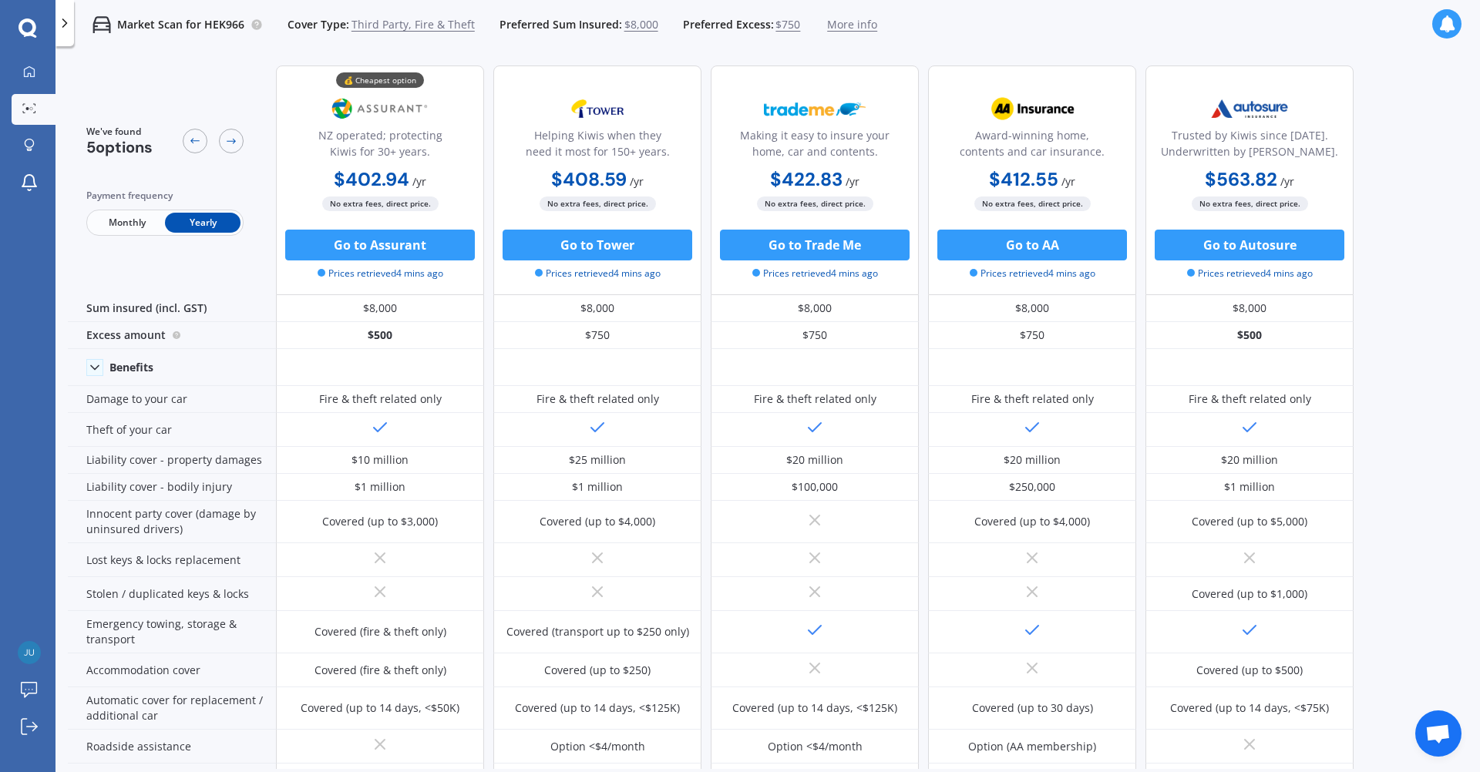
click at [368, 23] on span "Third Party, Fire & Theft" at bounding box center [413, 24] width 123 height 15
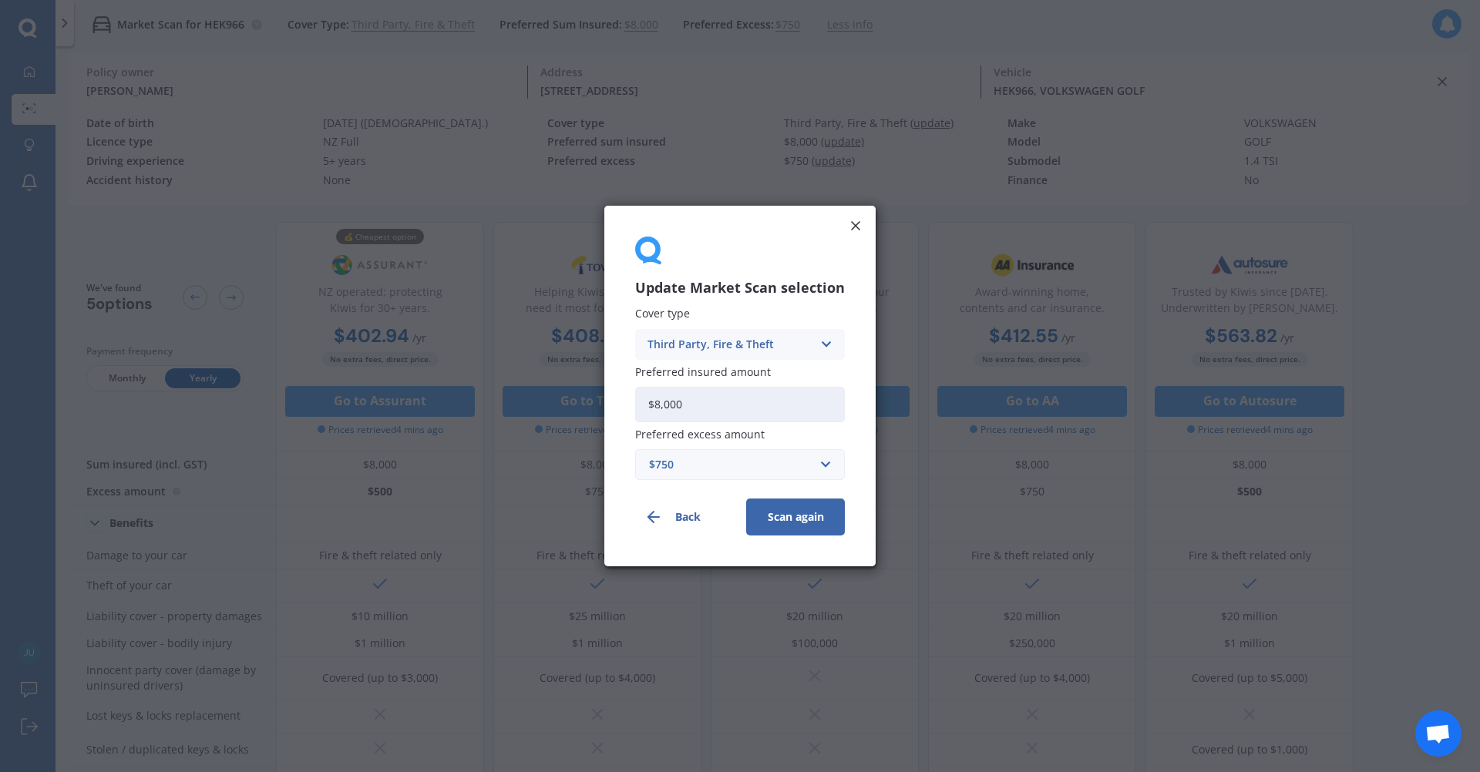
click at [724, 340] on div "Third Party, Fire & Theft" at bounding box center [730, 344] width 165 height 17
click at [702, 373] on span "Comprehensive" at bounding box center [689, 374] width 82 height 11
click at [666, 461] on div "$750" at bounding box center [730, 464] width 163 height 17
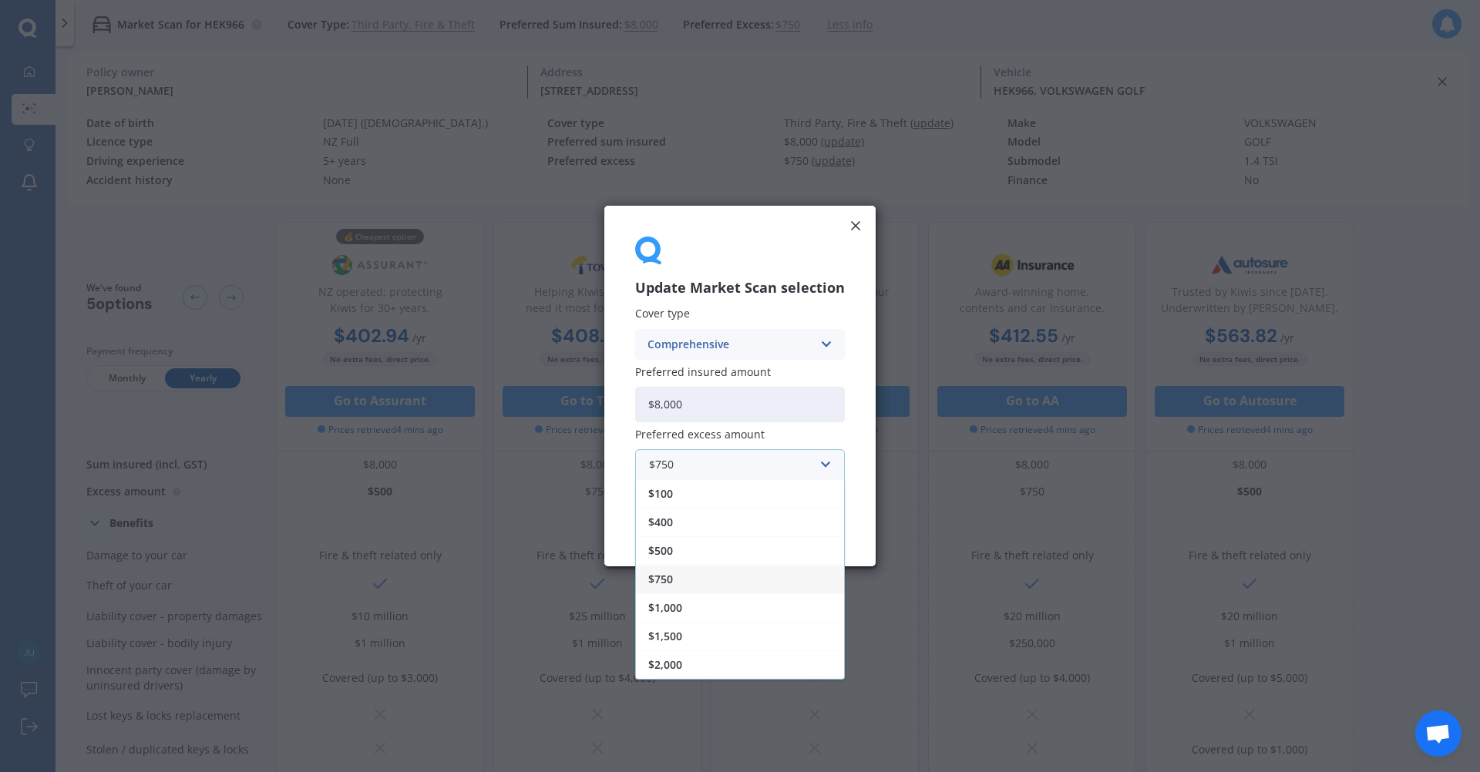
click at [664, 574] on span "$750" at bounding box center [660, 579] width 25 height 11
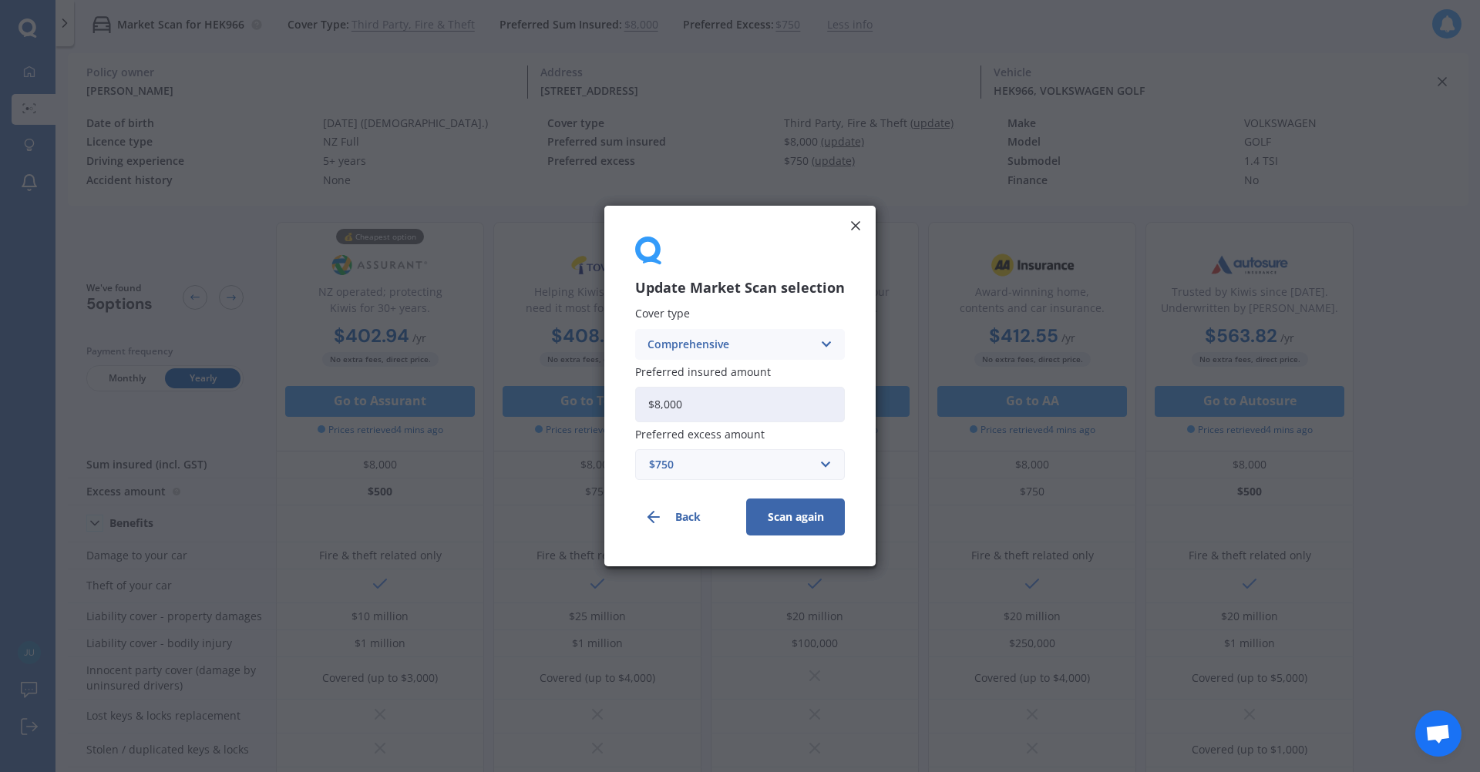
click at [789, 522] on button "Scan again" at bounding box center [795, 517] width 99 height 37
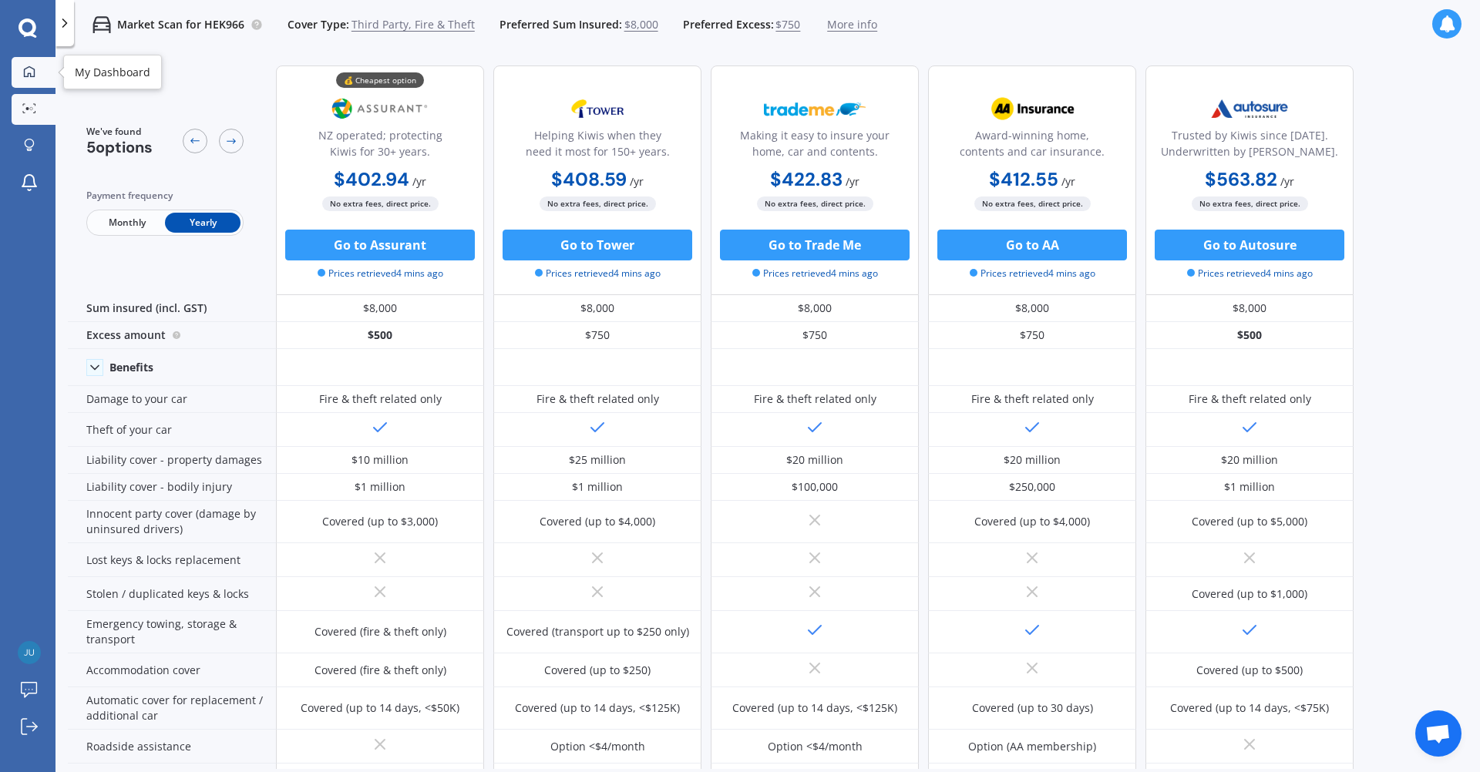
click at [27, 77] on icon at bounding box center [29, 72] width 12 height 12
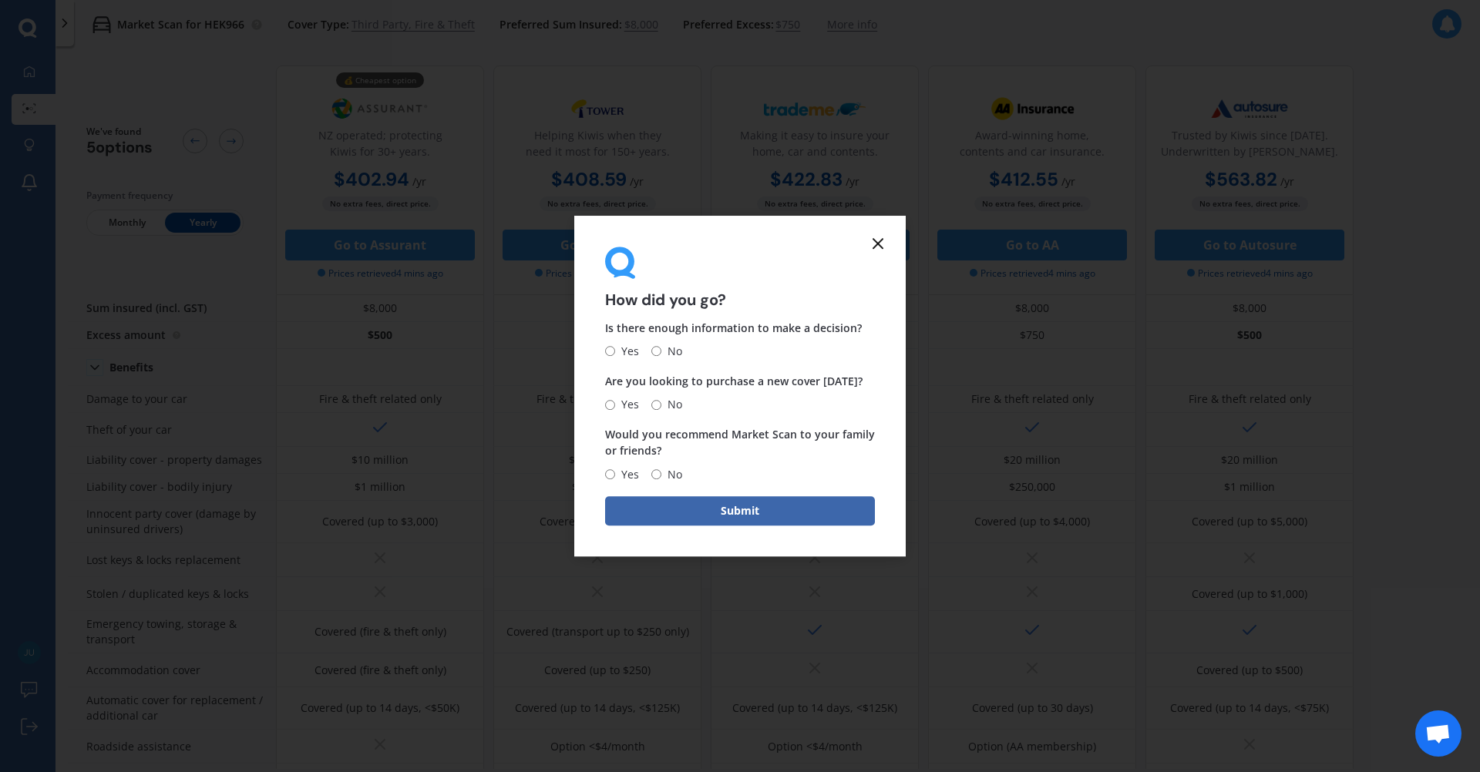
click at [880, 241] on line at bounding box center [877, 243] width 9 height 9
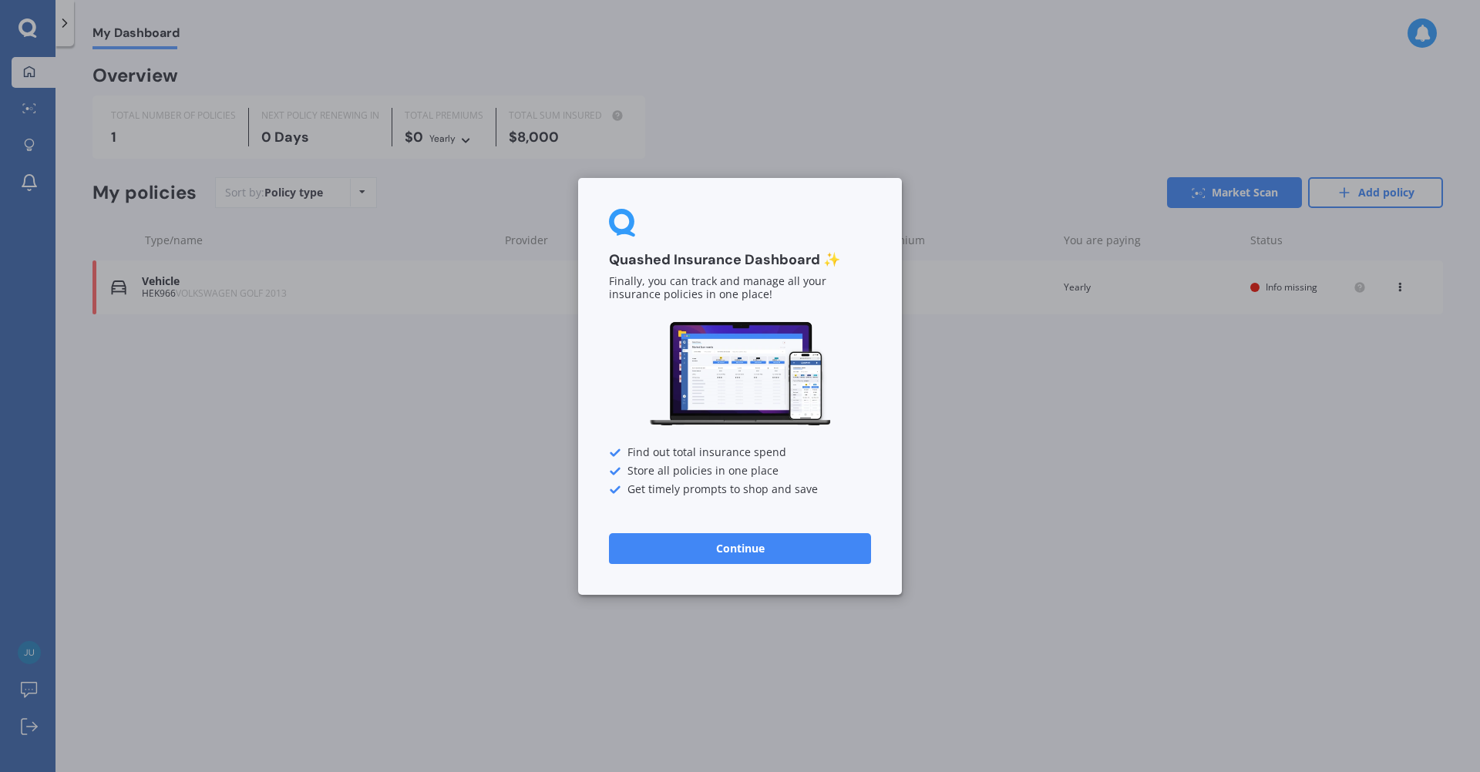
click at [740, 554] on button "Continue" at bounding box center [740, 548] width 262 height 31
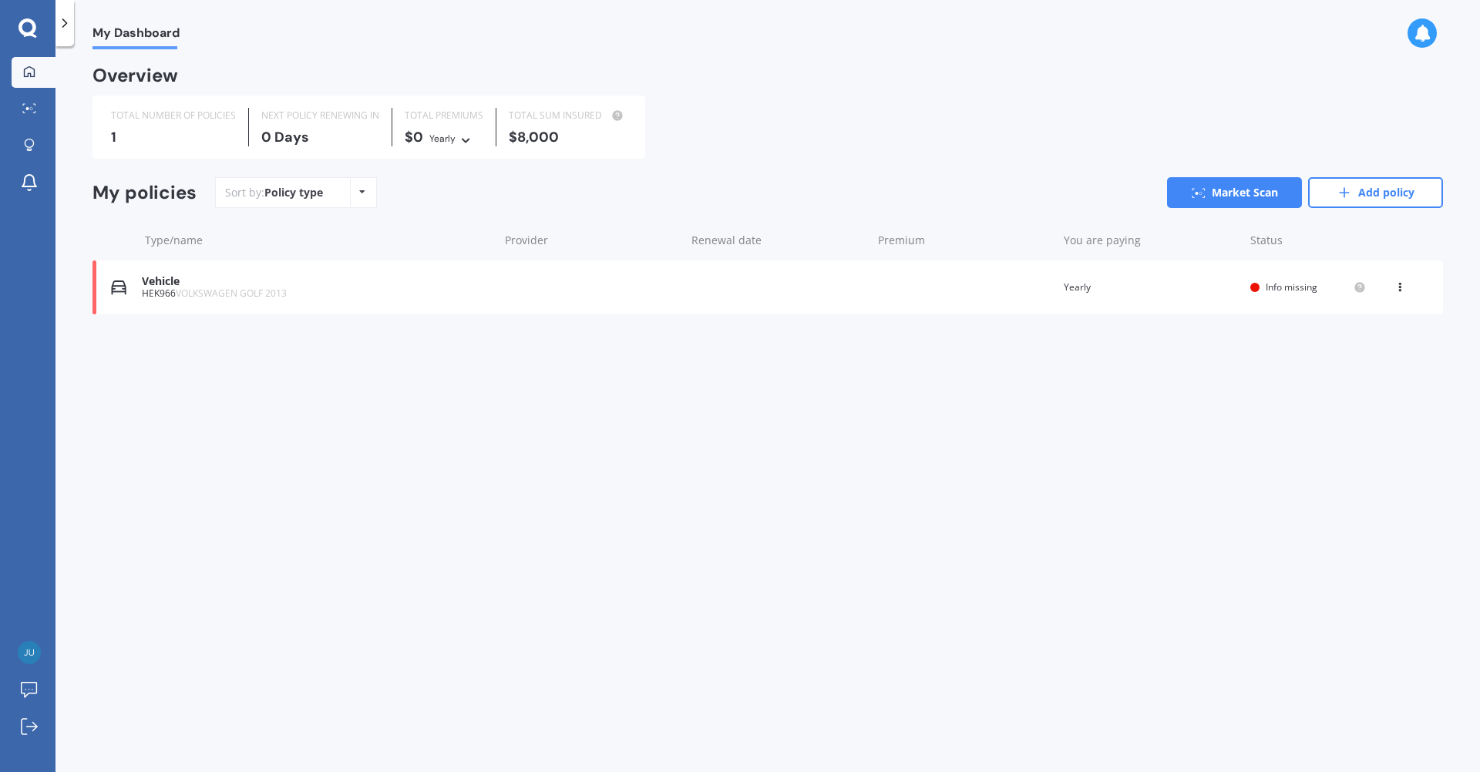
click at [1290, 288] on span "Info missing" at bounding box center [1292, 287] width 52 height 13
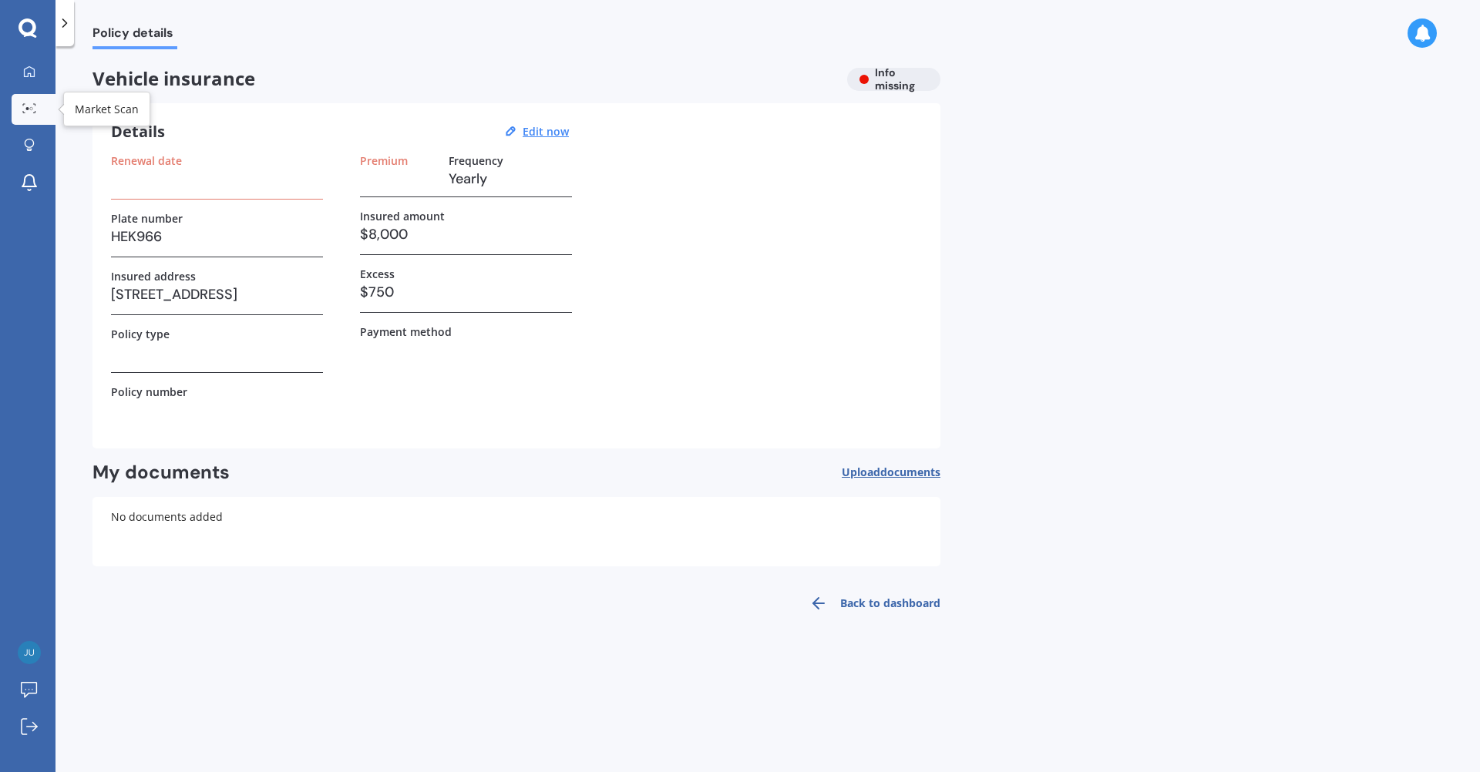
click at [29, 112] on icon at bounding box center [29, 108] width 14 height 10
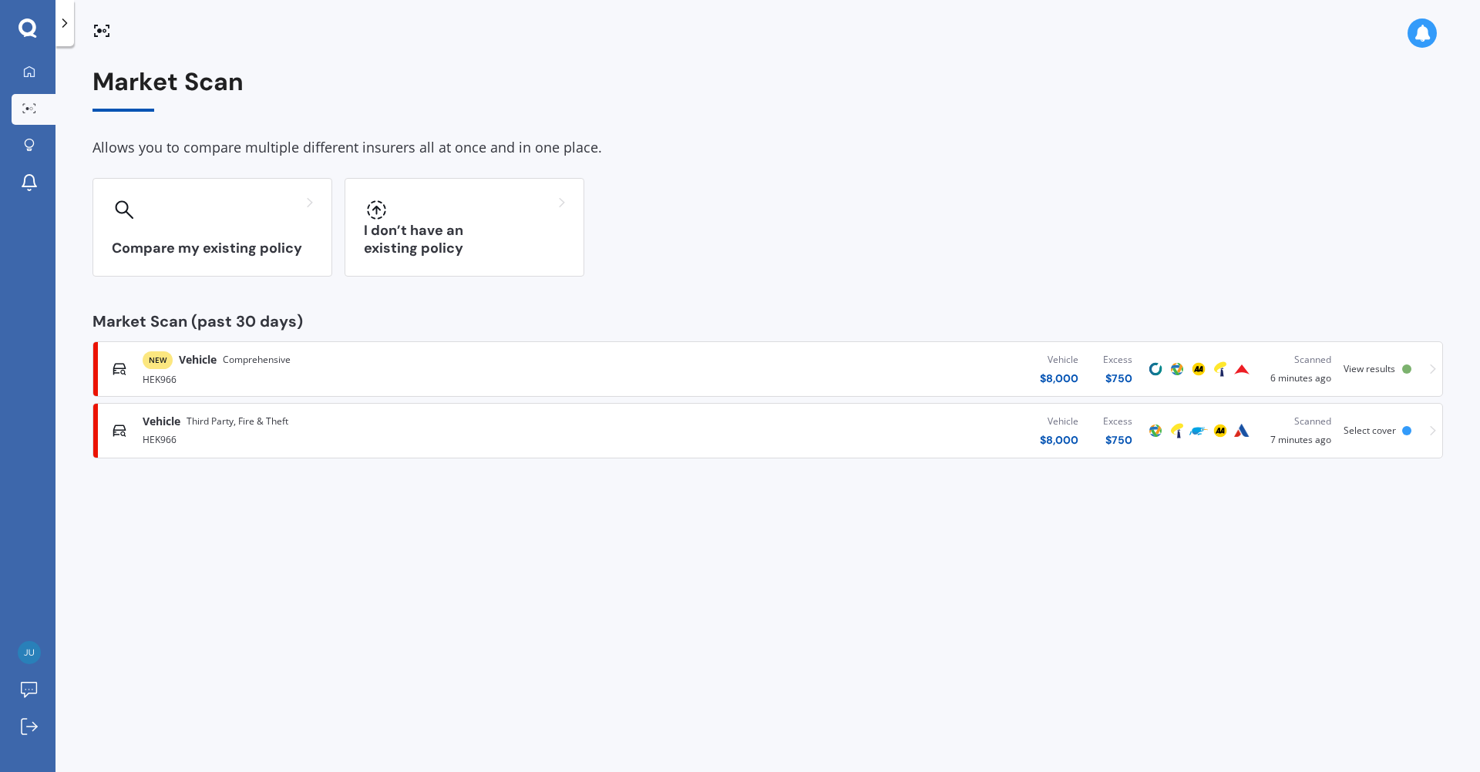
click at [1375, 368] on span "View results" at bounding box center [1370, 368] width 52 height 13
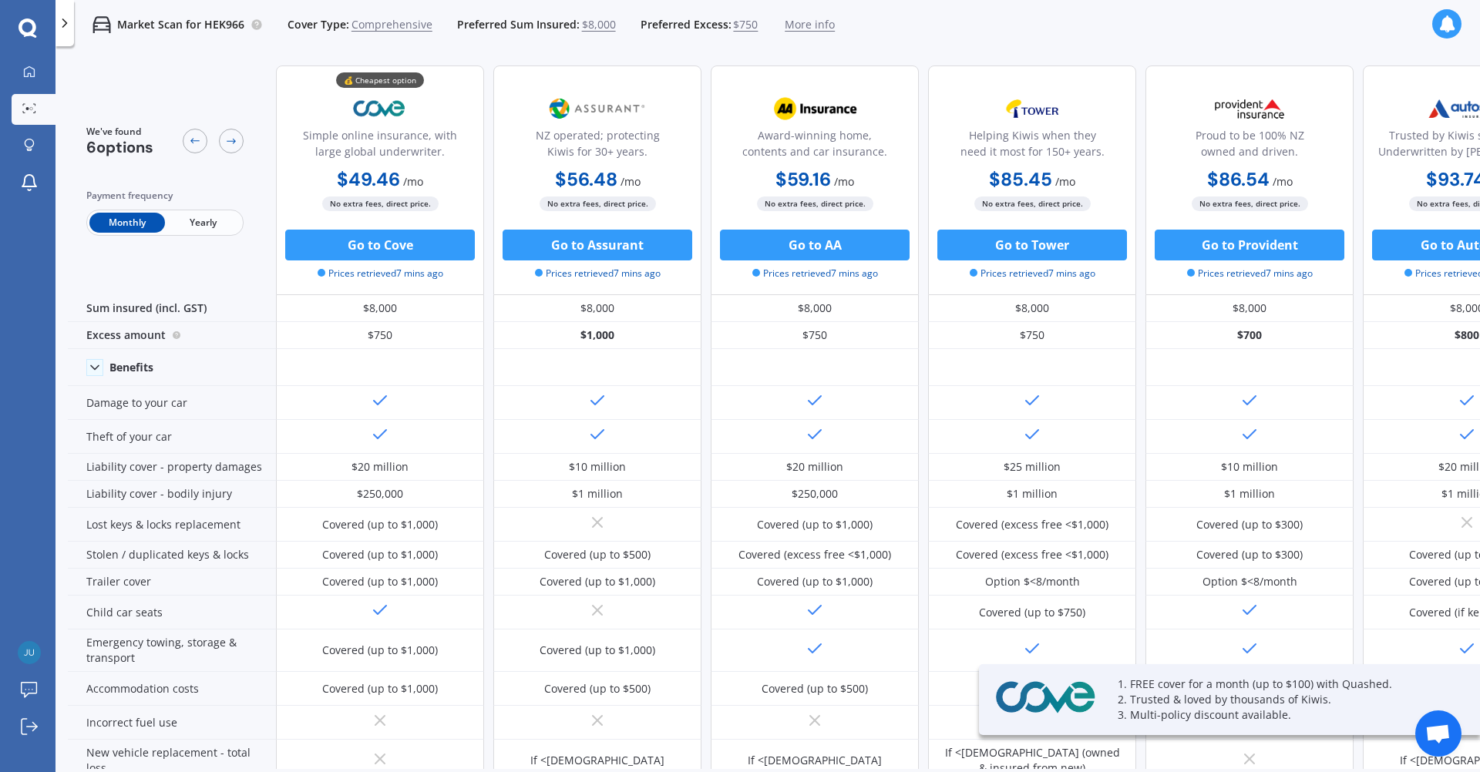
click at [211, 223] on span "Yearly" at bounding box center [203, 223] width 76 height 20
